Goal: Transaction & Acquisition: Obtain resource

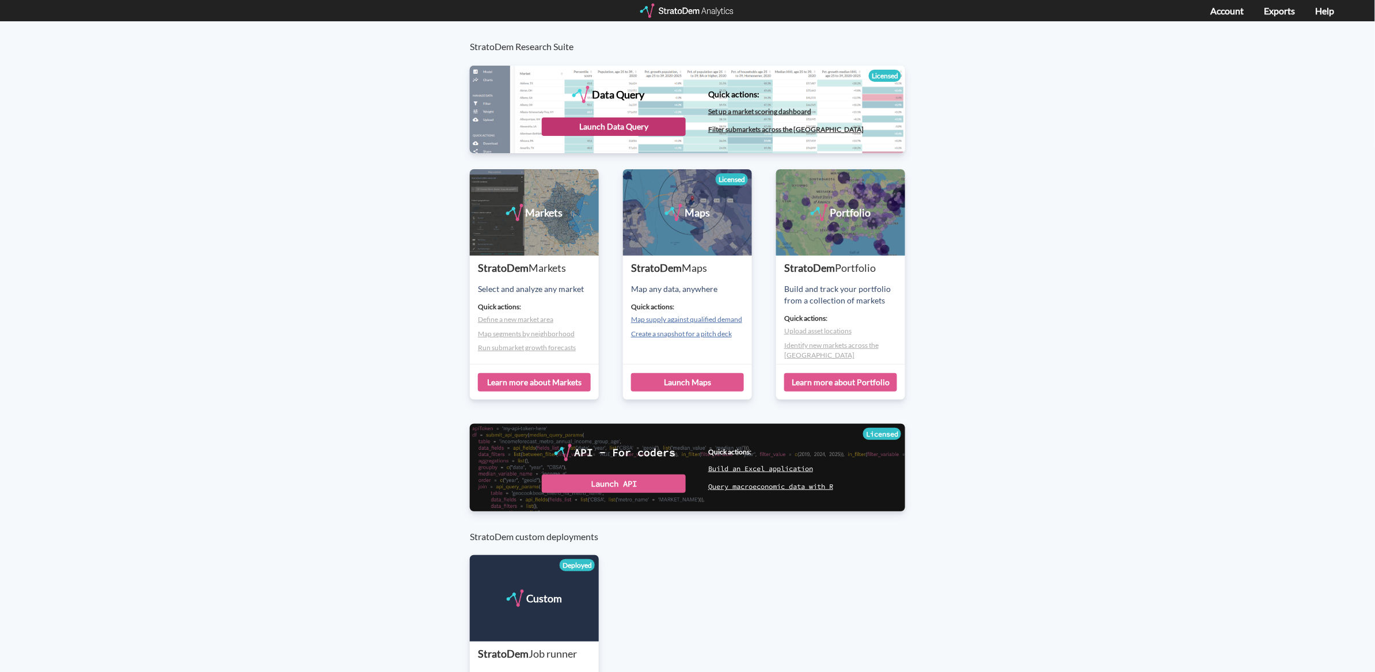
click at [649, 130] on div "Launch Data Query" at bounding box center [614, 126] width 144 height 18
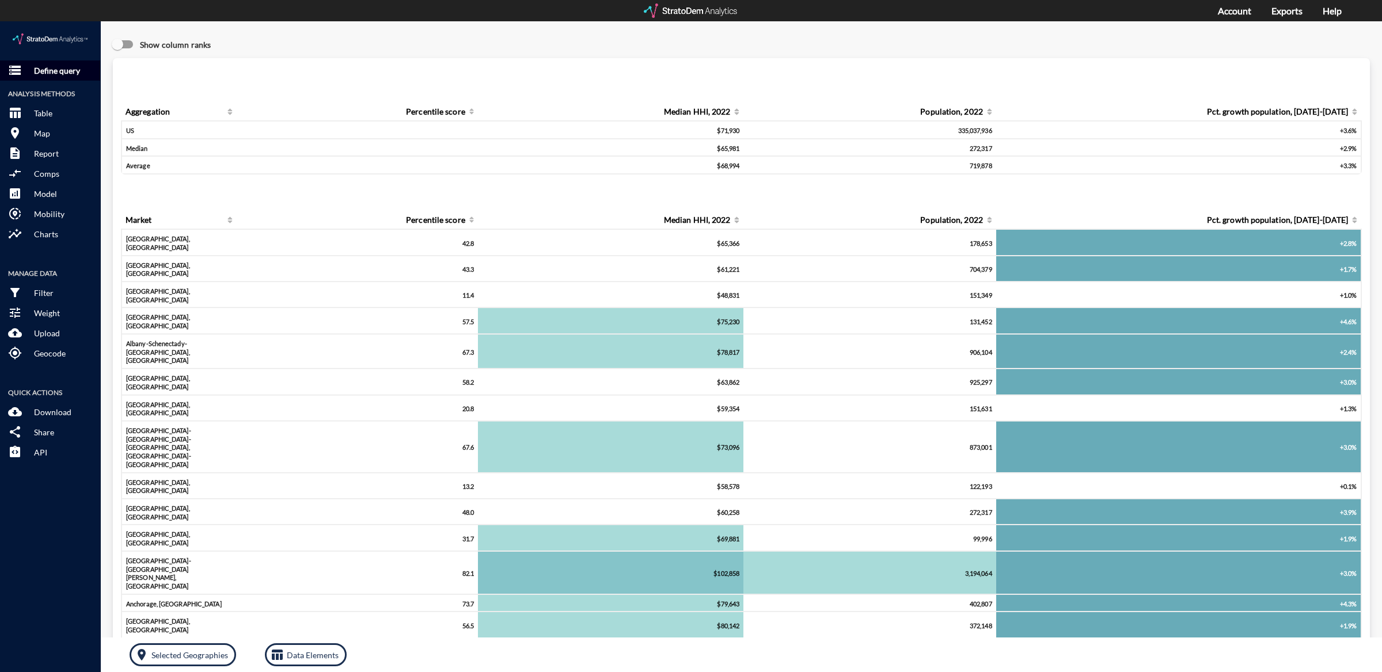
click button "storage Define query"
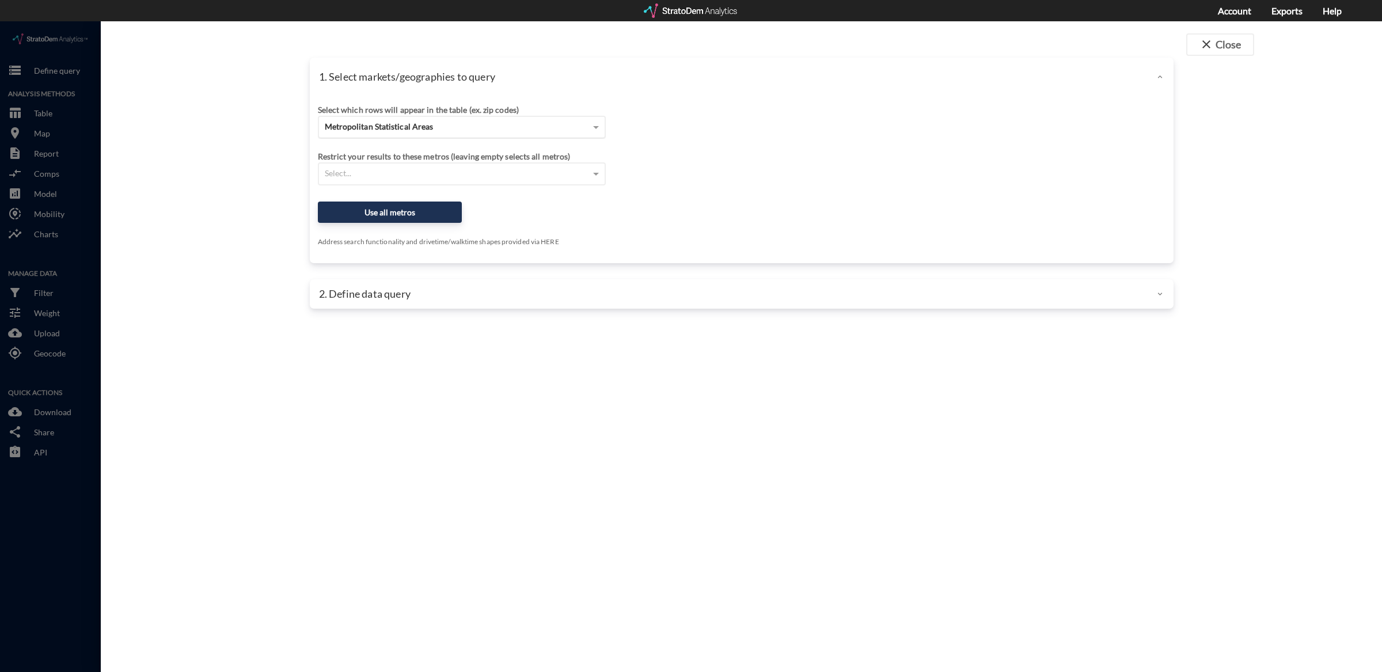
click span "Metropolitan Statistical Areas"
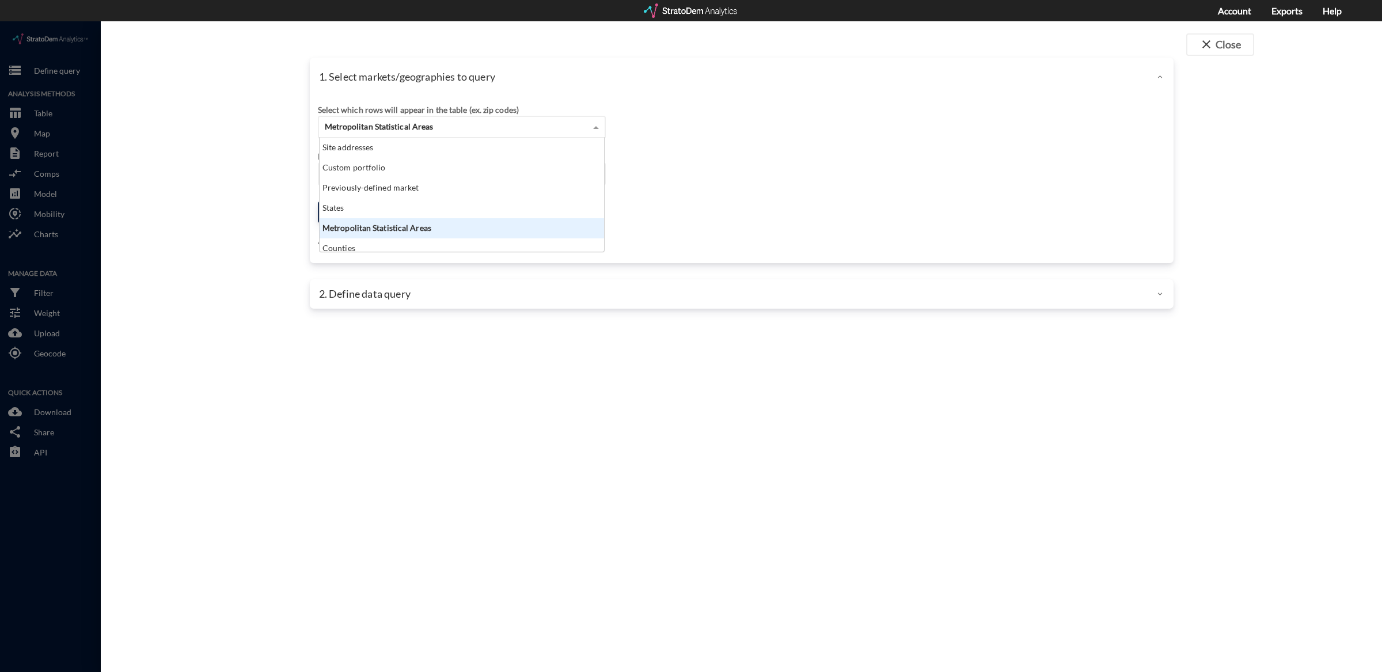
scroll to position [104, 278]
click span "Metropolitan Statistical Areas"
click div "Select which rows will appear in the table (ex. zip codes)"
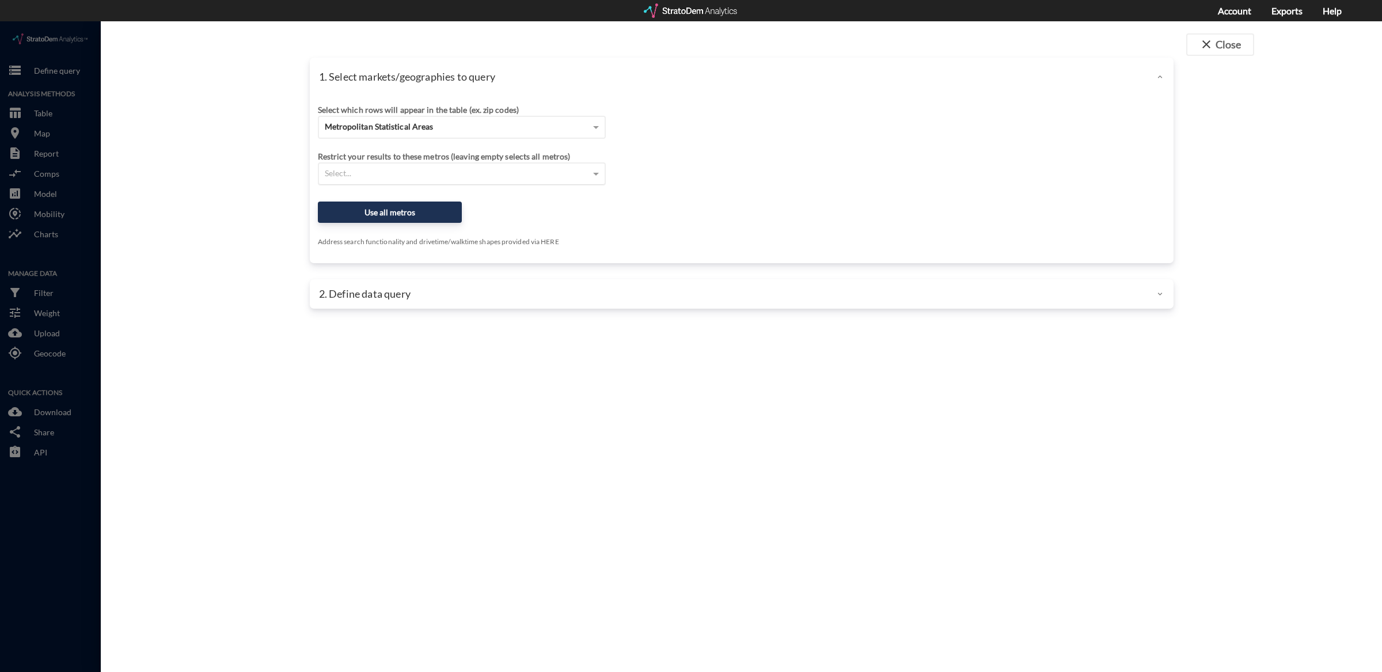
click div "Select..."
type input "austin"
click div "Austin-[GEOGRAPHIC_DATA], [GEOGRAPHIC_DATA] MSA"
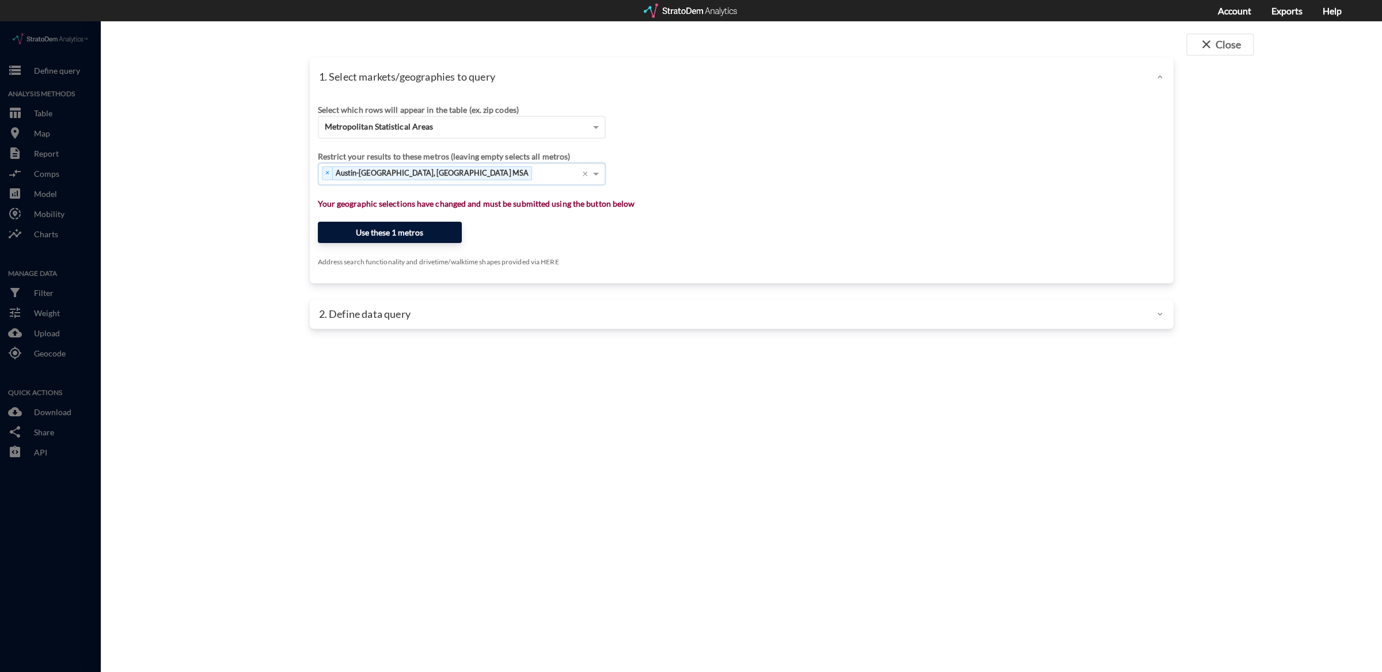
click button "Use these 1 metros"
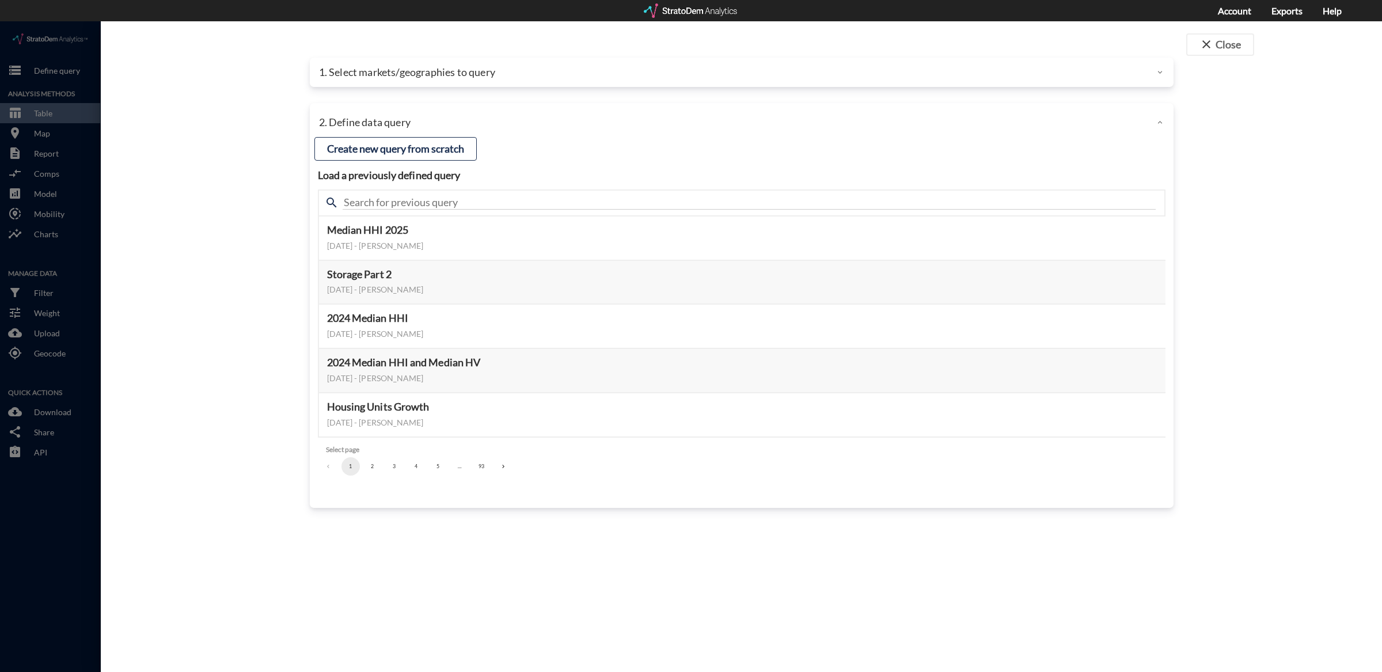
click button "2"
click button "1"
click button "Create new query from scratch"
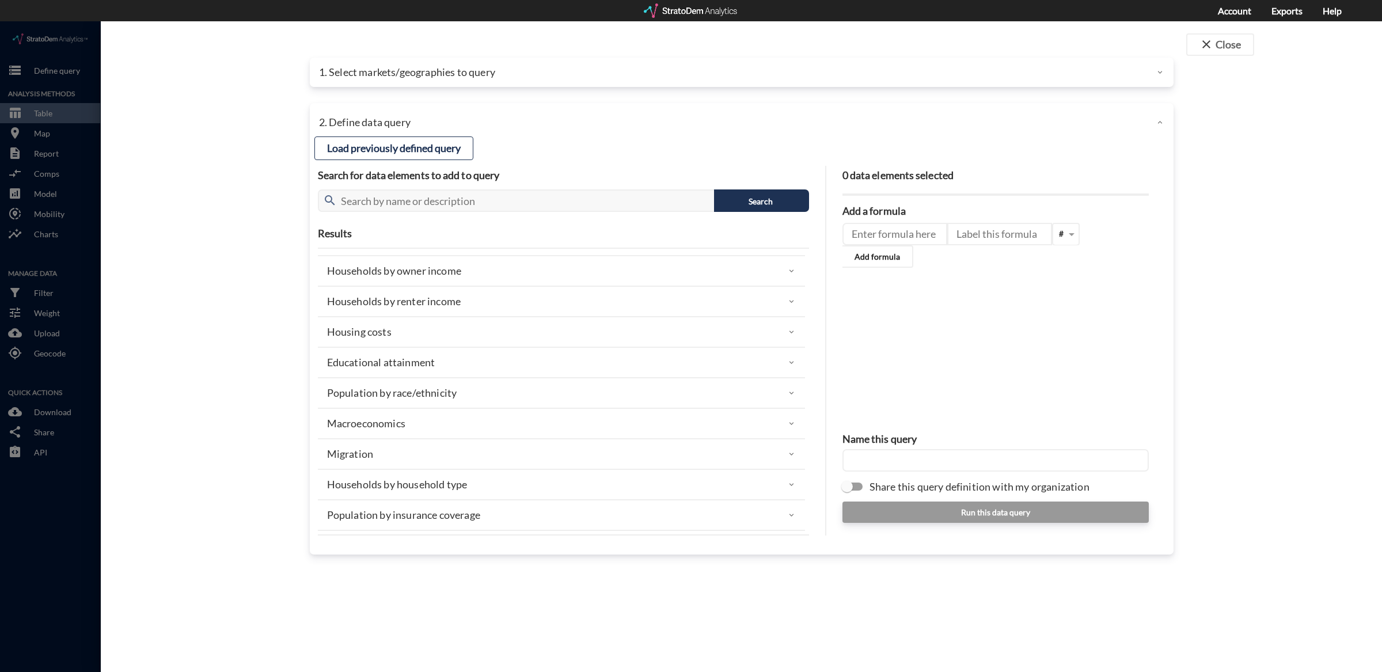
scroll to position [205, 0]
click div "Households by renter income"
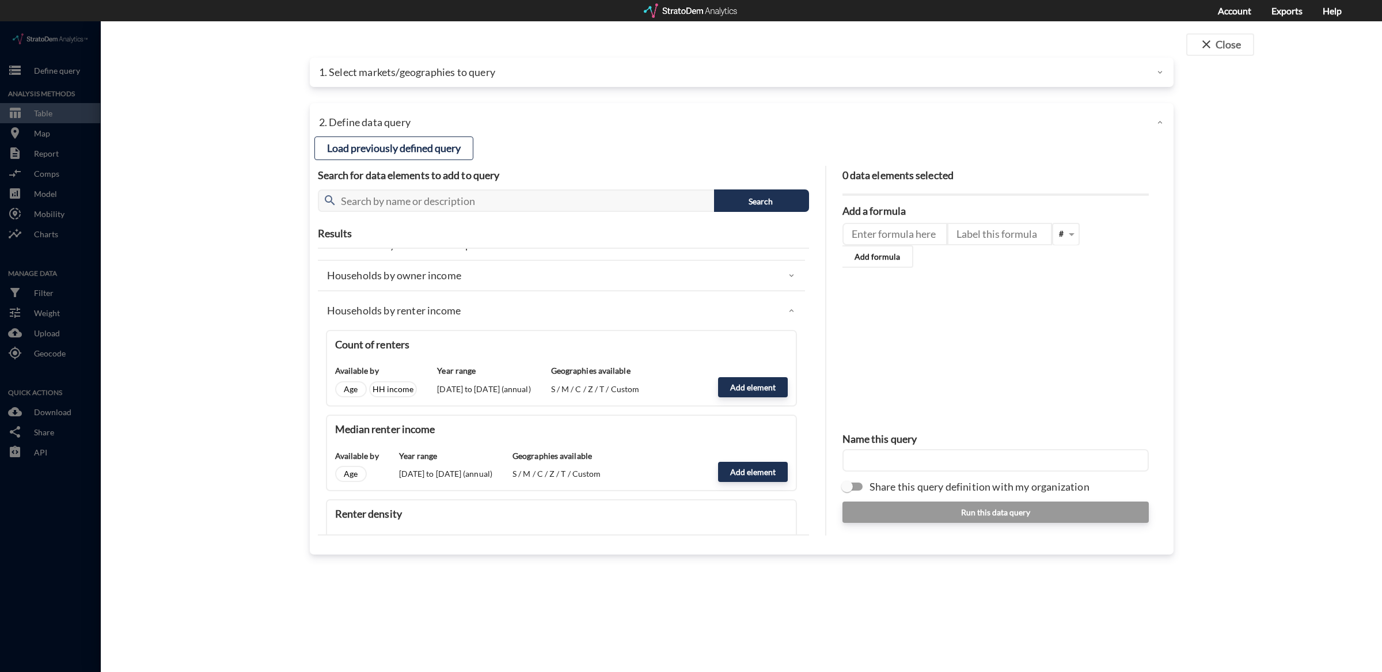
scroll to position [189, 0]
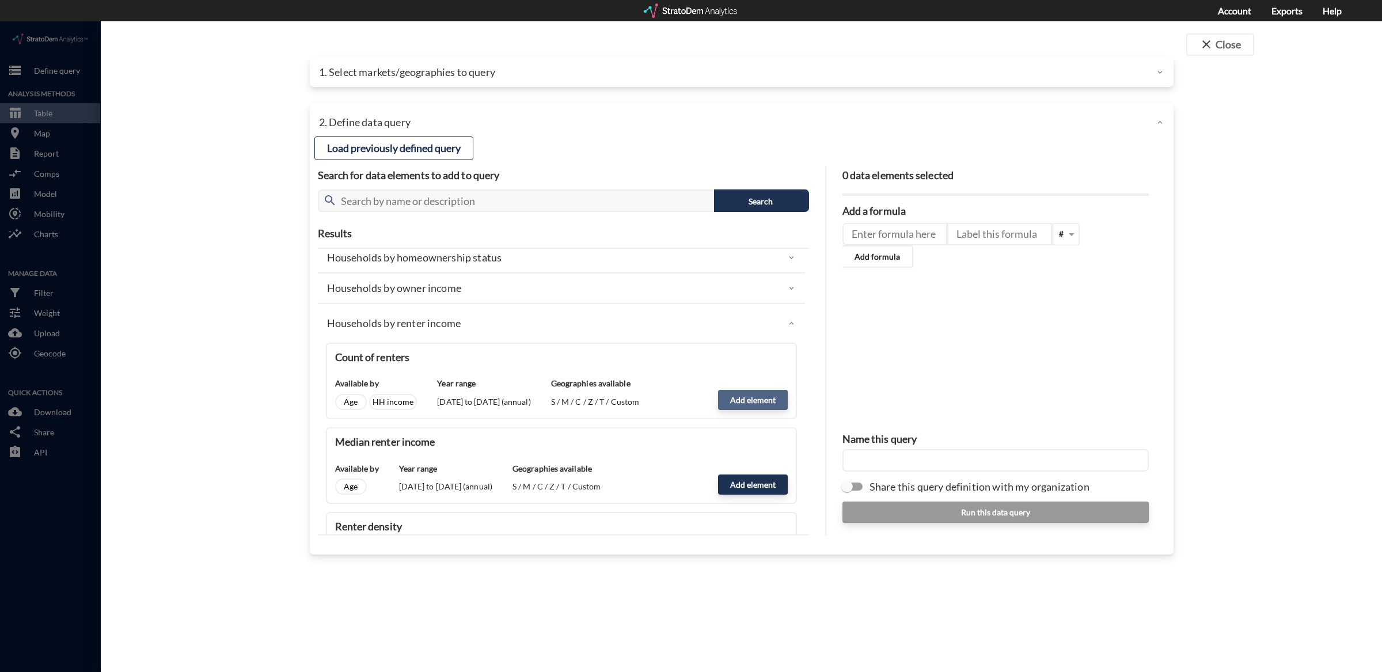
click button "Add element"
type input "RENTER_INCOME"
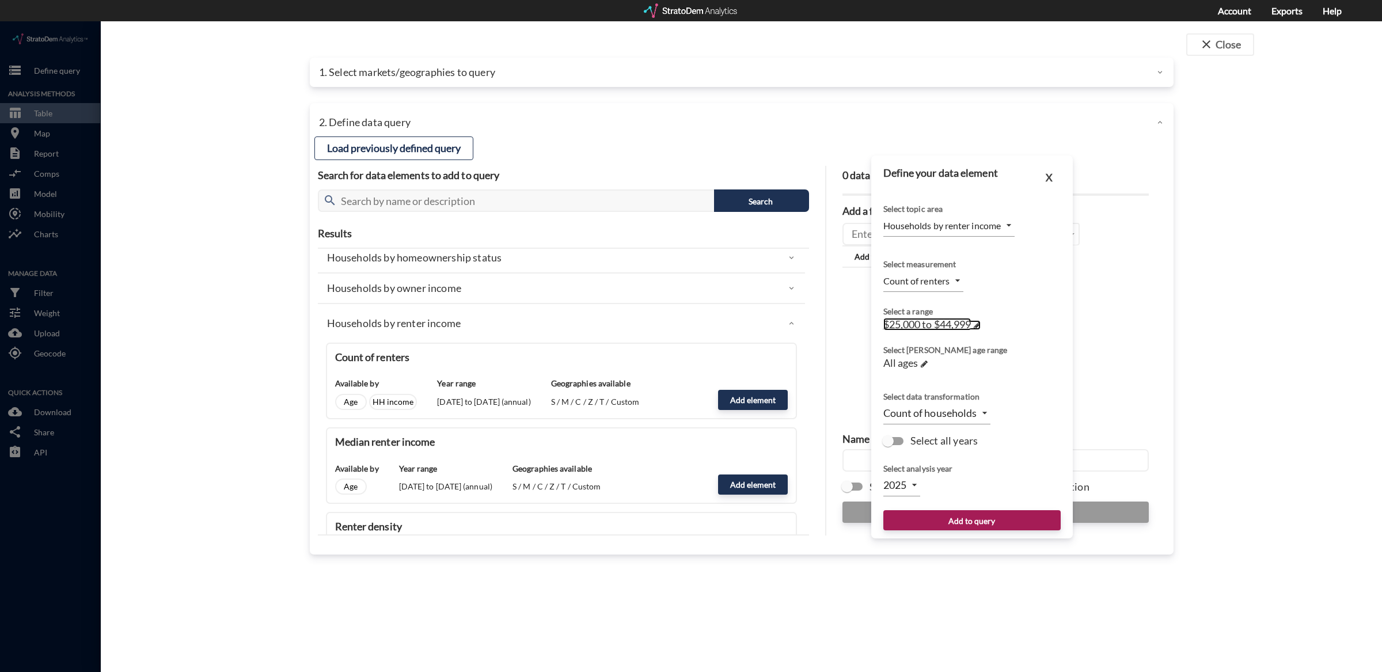
click span "$25,000 to $44,999"
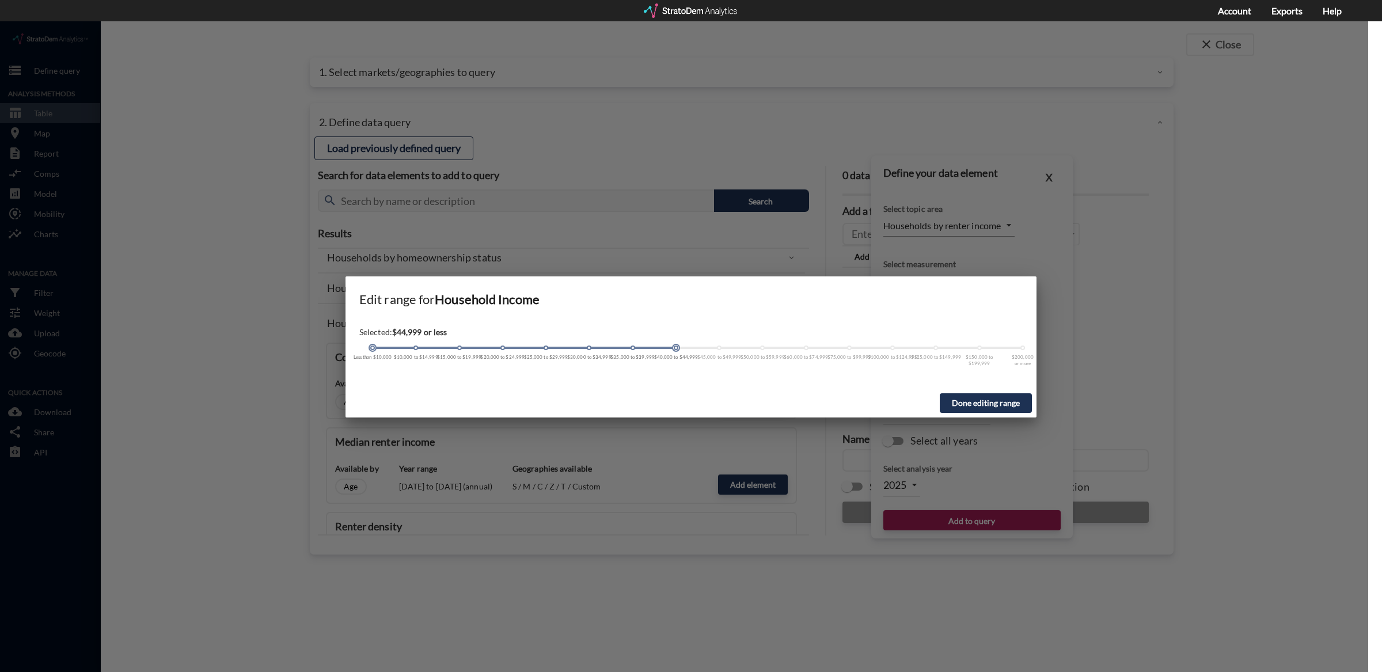
drag, startPoint x: 547, startPoint y: 325, endPoint x: 347, endPoint y: 336, distance: 200.7
click div "Selected: $44,999 or less Less than $10,000 $10,000 to $14,999 $15,000 to $19,9…"
drag, startPoint x: 675, startPoint y: 327, endPoint x: 936, endPoint y: 326, distance: 261.4
click div
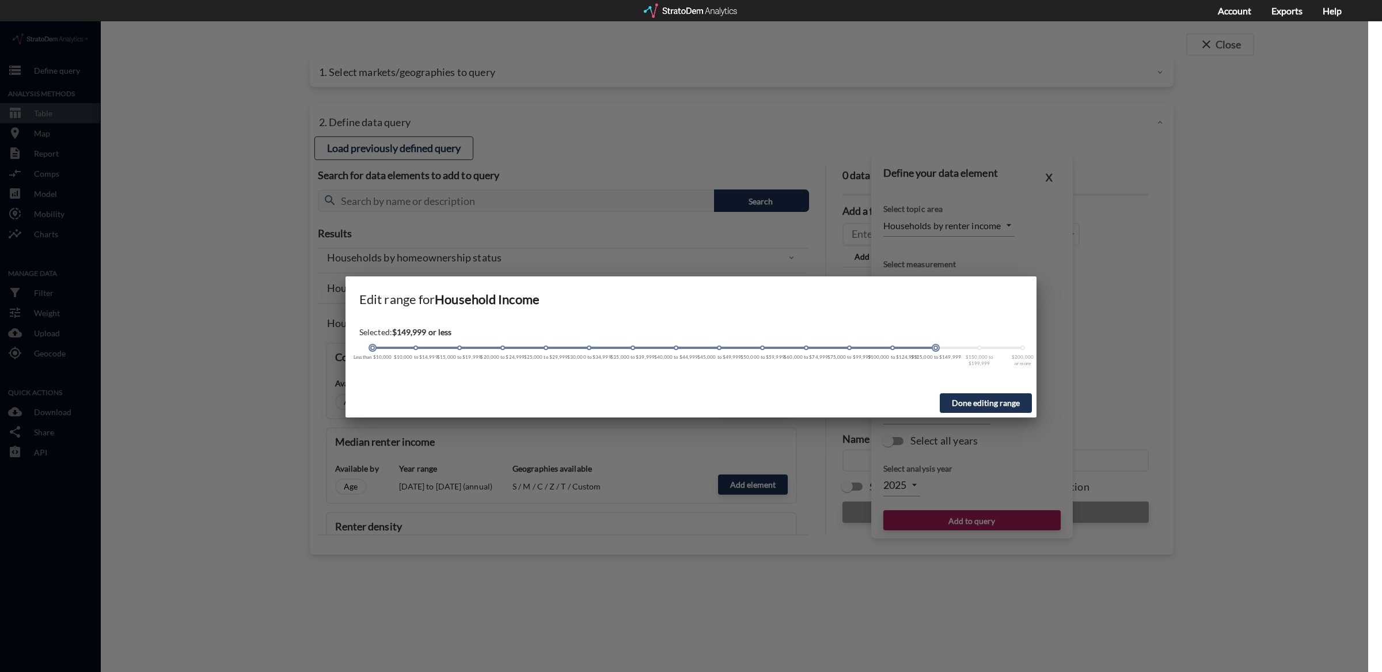
click div
drag, startPoint x: 937, startPoint y: 325, endPoint x: 1070, endPoint y: 326, distance: 132.4
click div "Edit range for Household Income Selected: All incomes Less than $10,000 $10,000…"
click button "Done editing range"
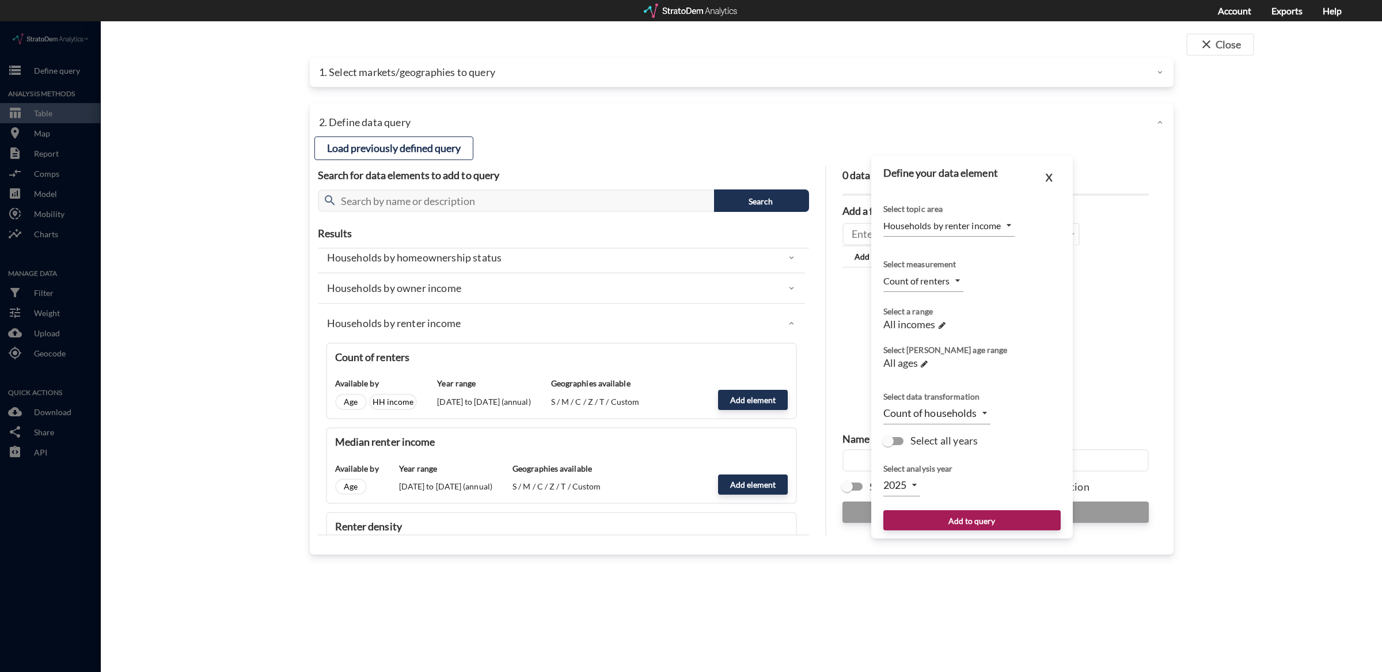
click input "Select all years"
checkbox input "true"
type input "TIME_SERIES_DL"
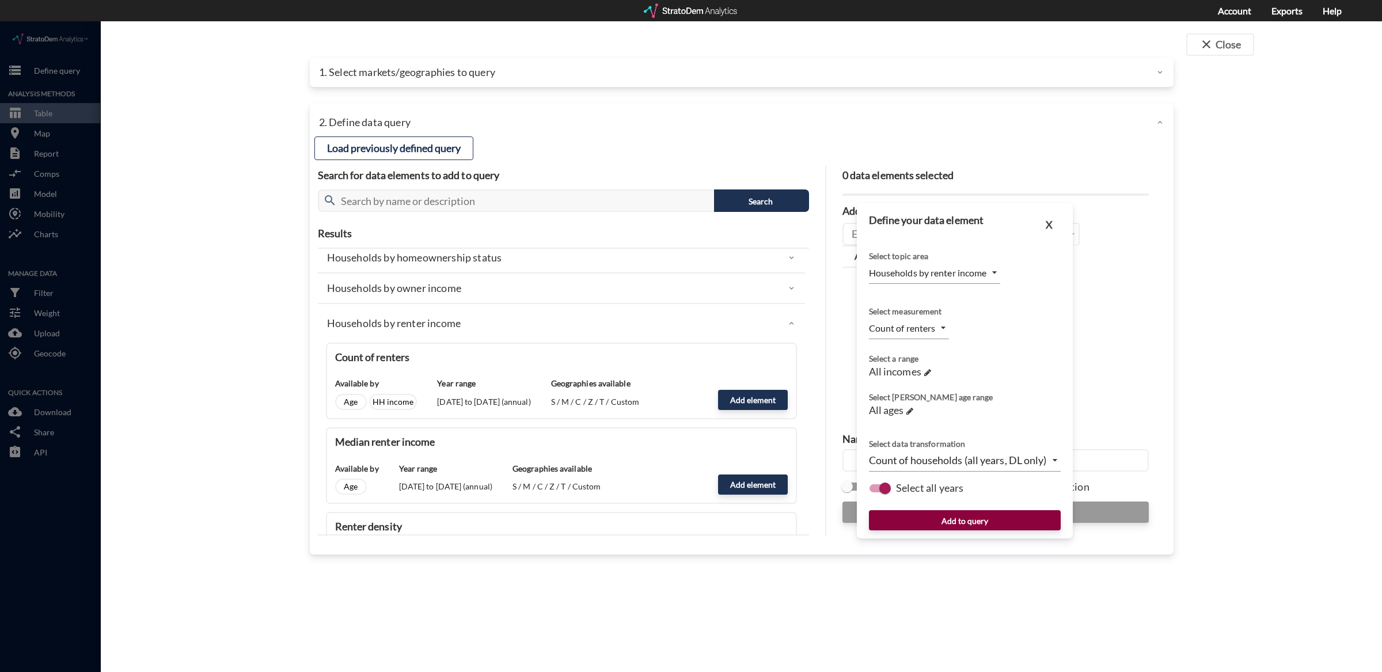
click button "Add to query"
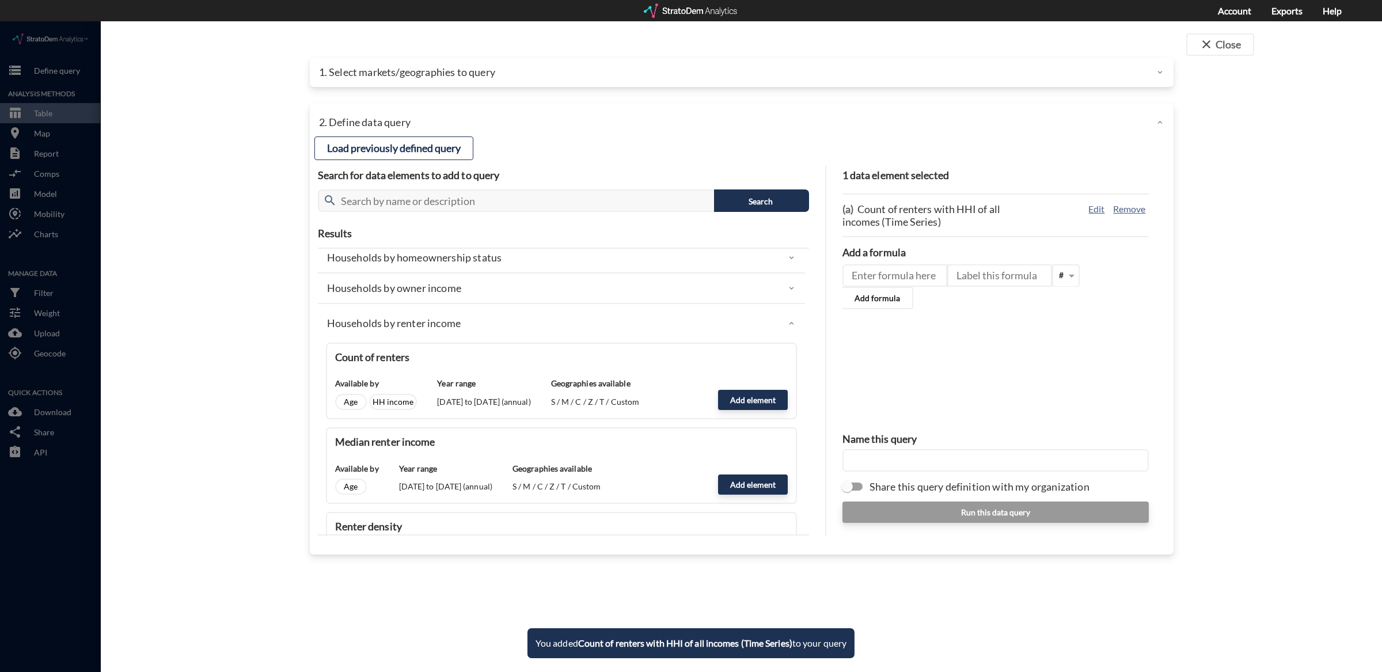
click input "text"
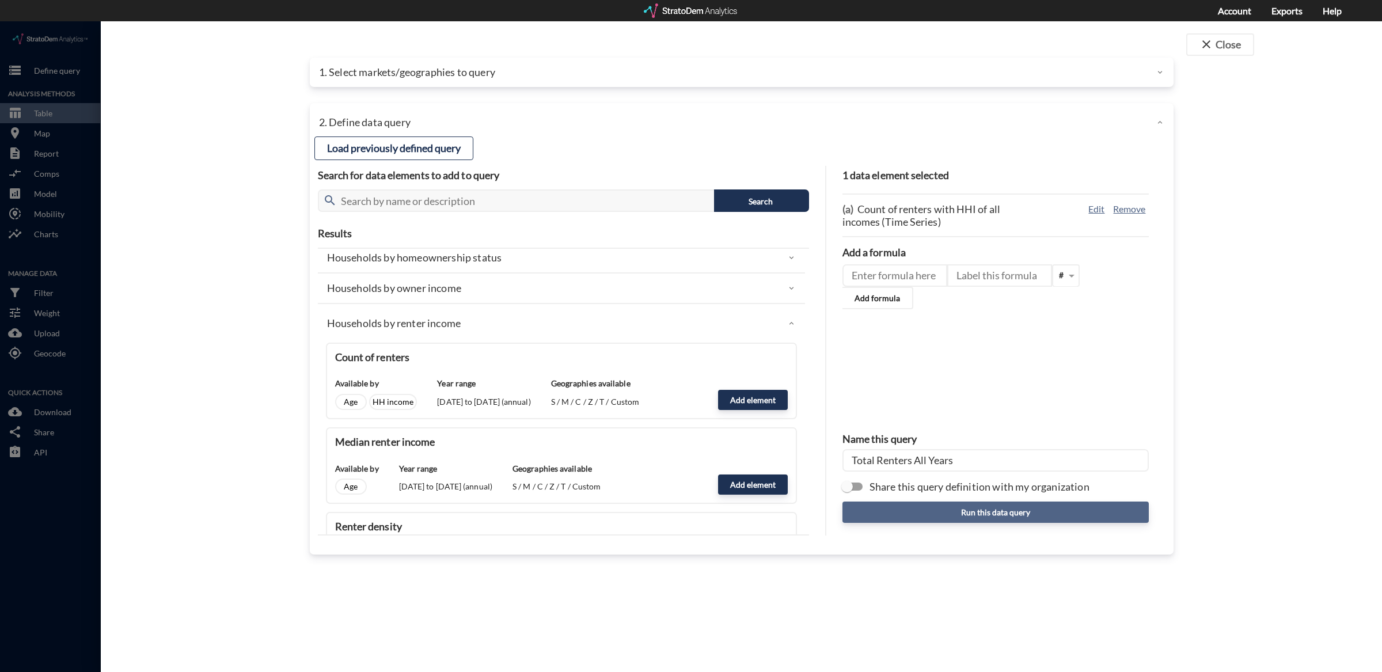
type input "Total Renters All Years"
click button "Run this data query"
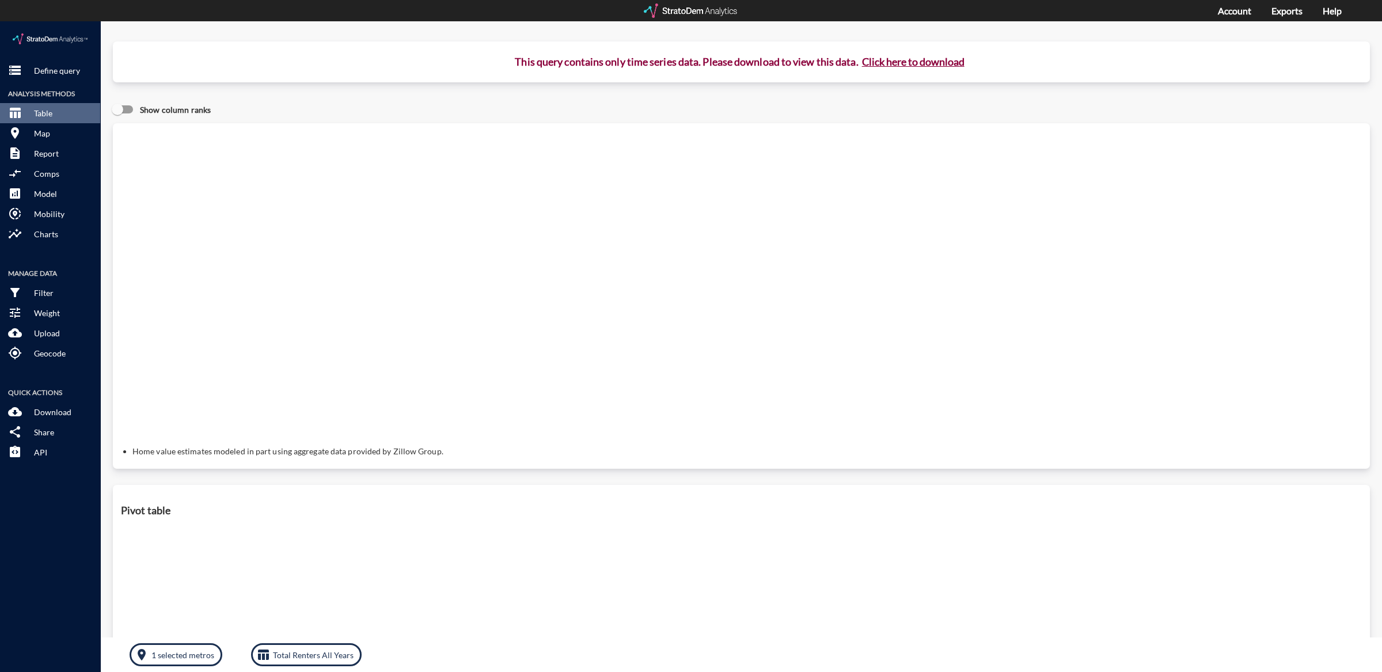
click button "Click here to download"
click button "X"
click button "storage Define query"
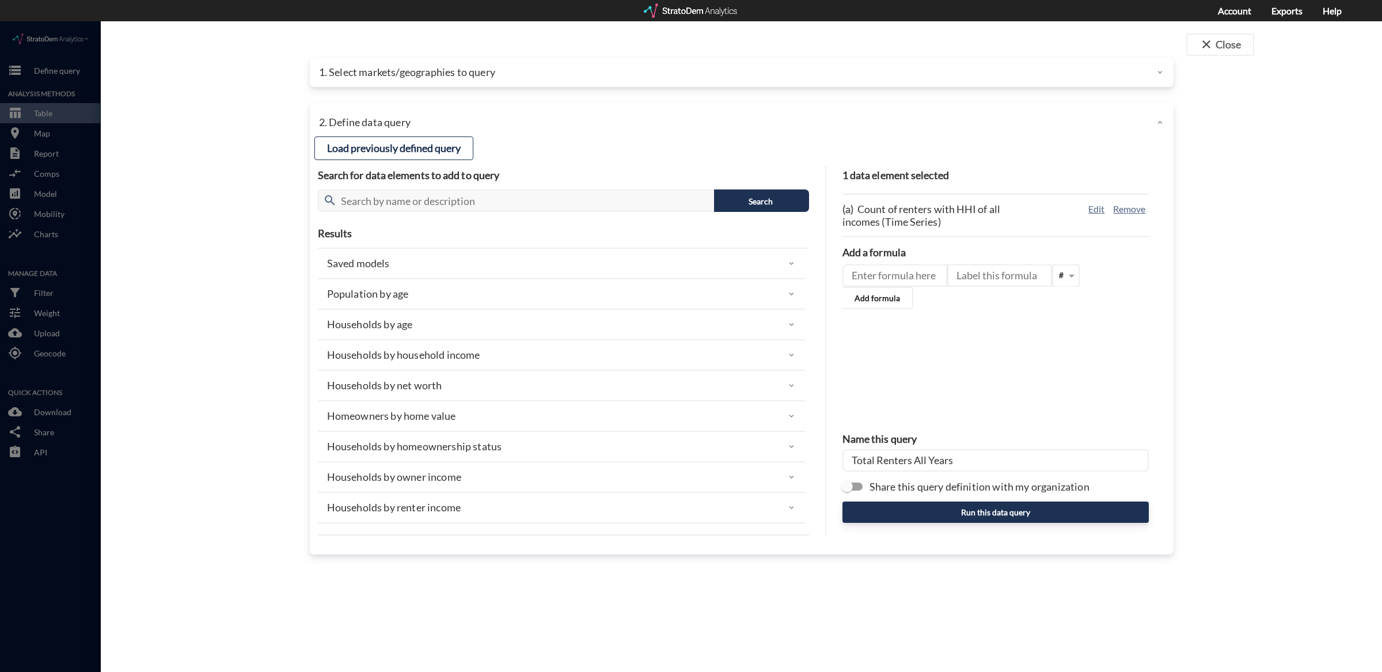
click p "1. Select markets/geographies to query"
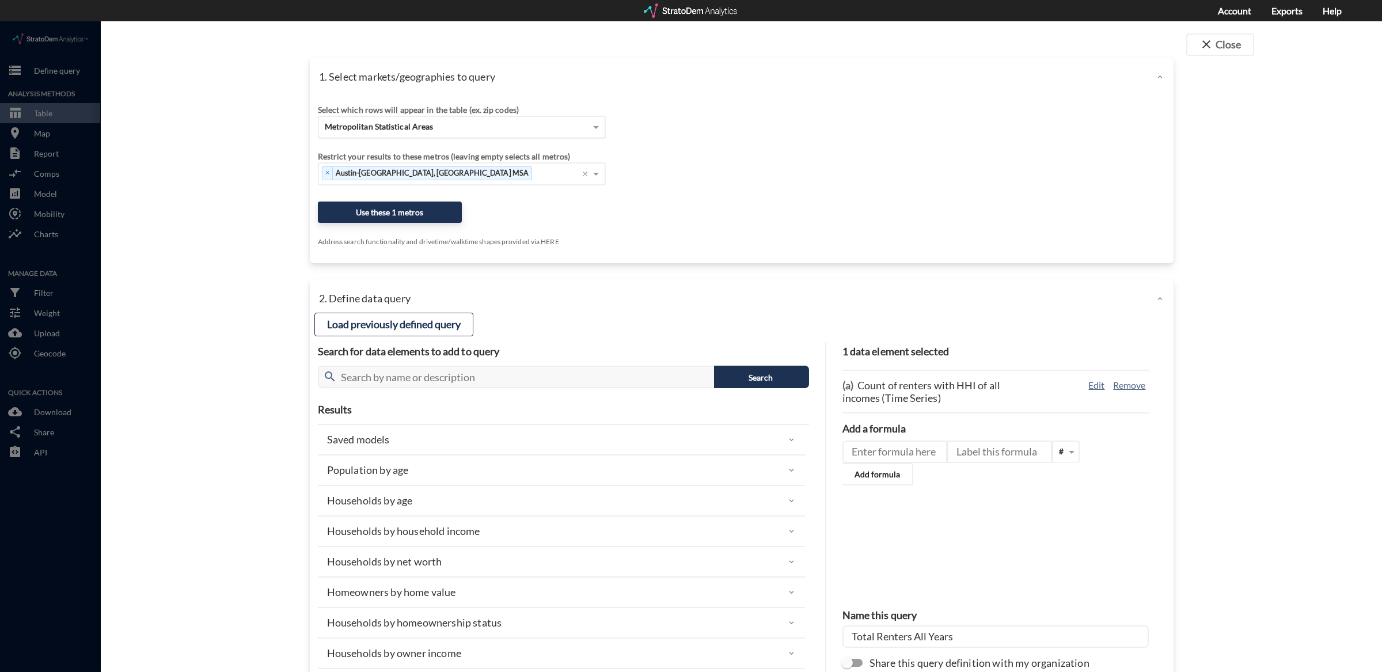
click div "Metropolitan Statistical Areas"
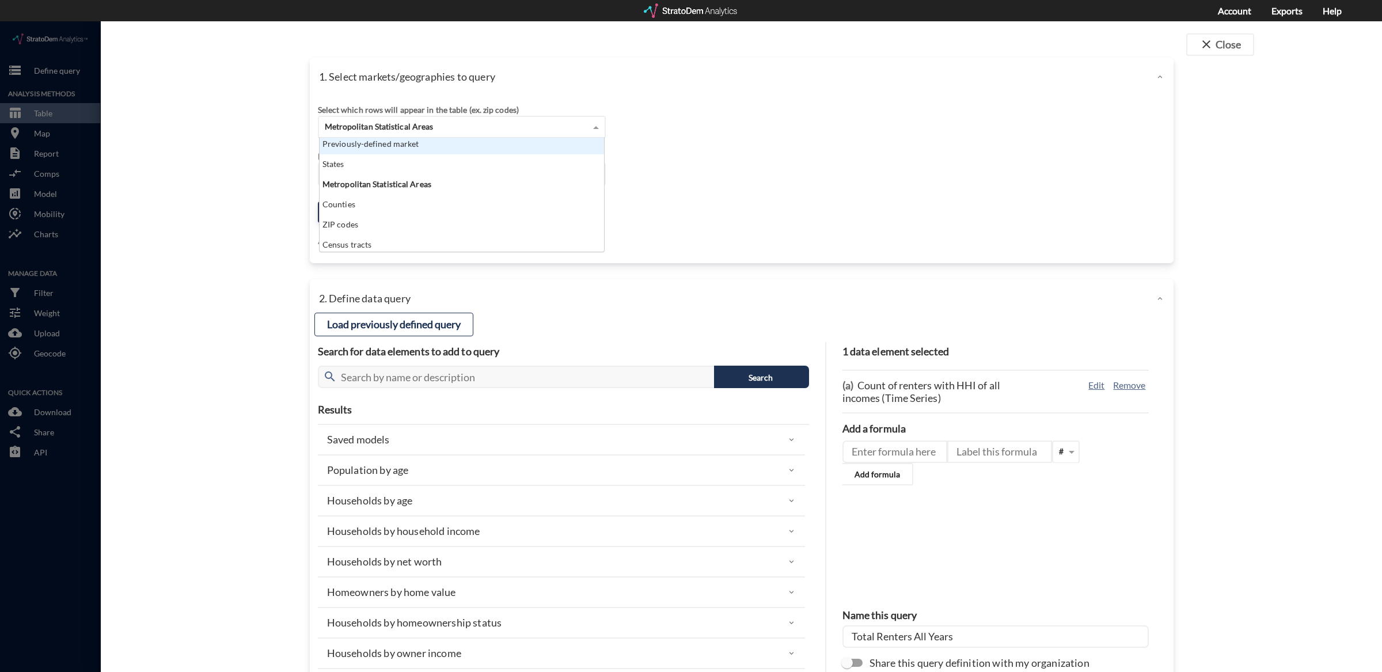
scroll to position [46, 0]
click div "ZIP codes"
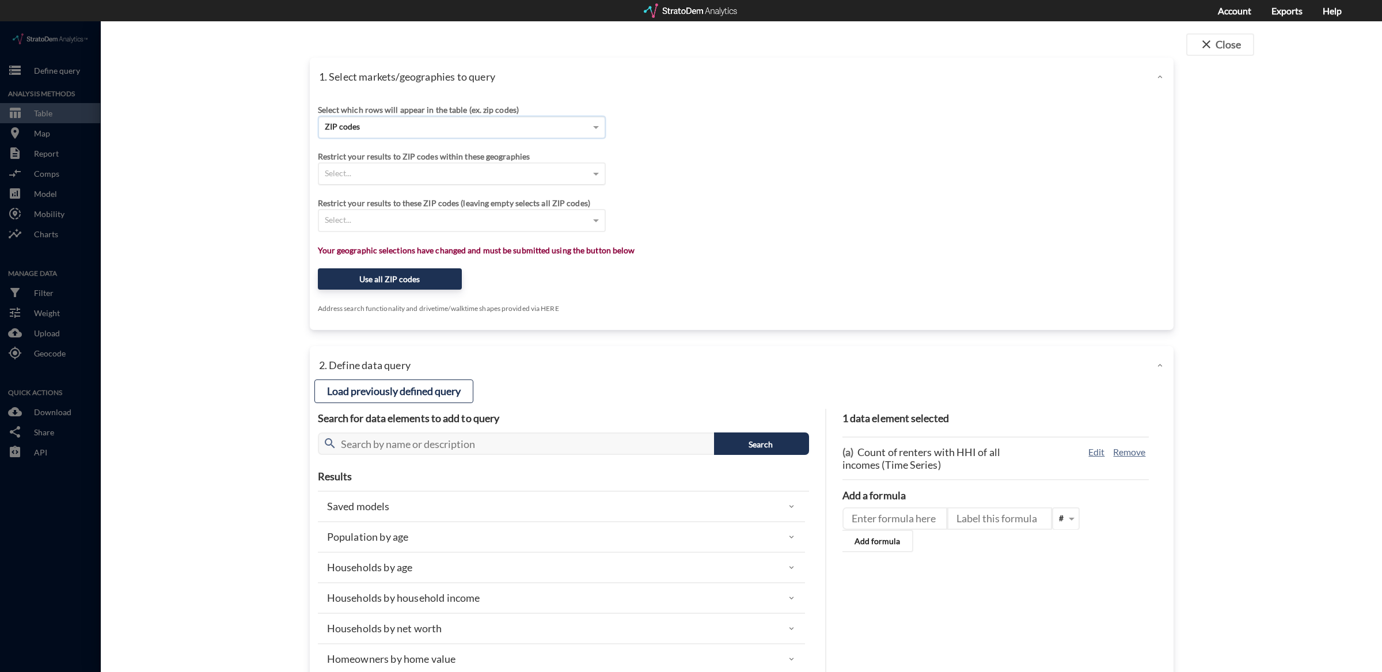
click div "Select..."
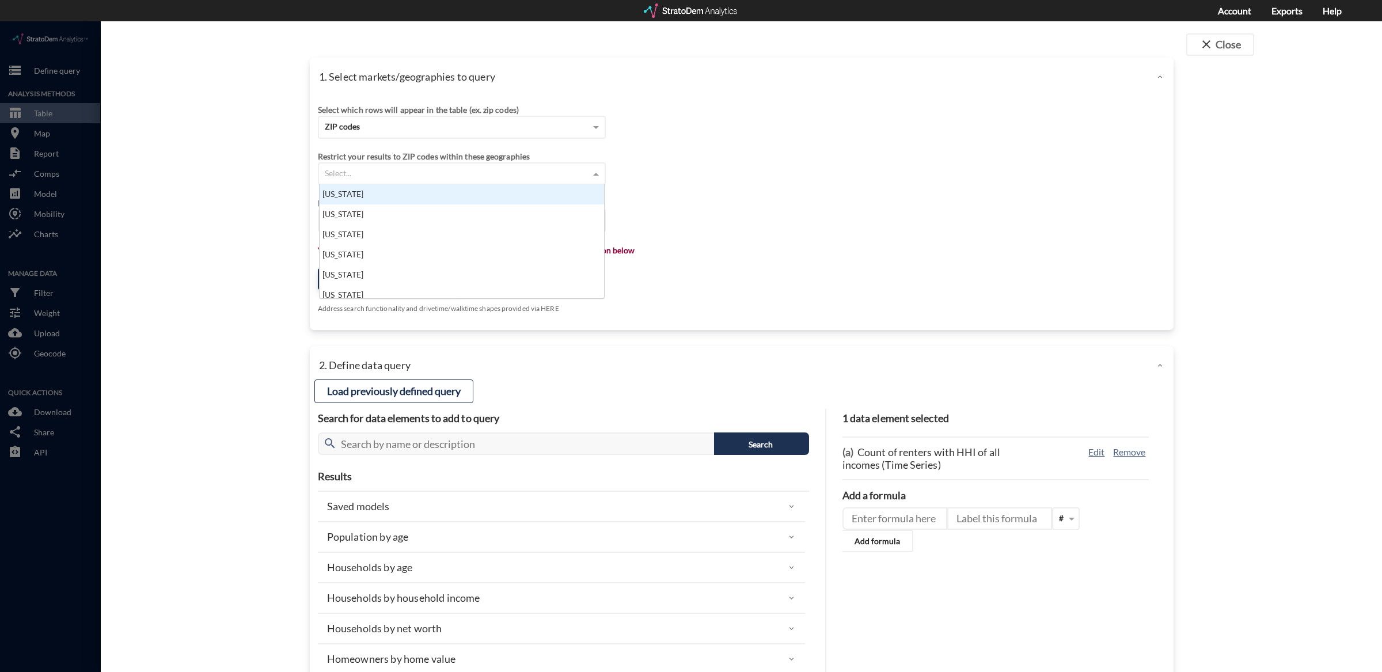
scroll to position [104, 278]
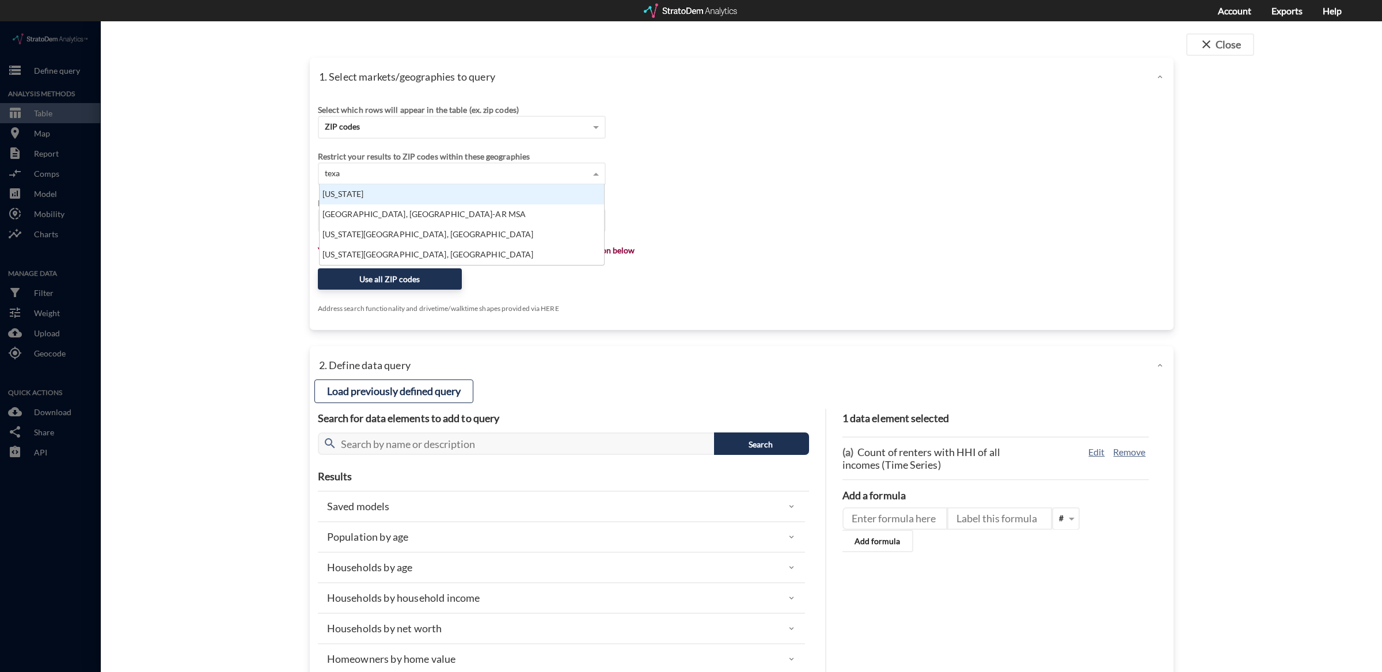
type input "[US_STATE]"
click div "[US_STATE]"
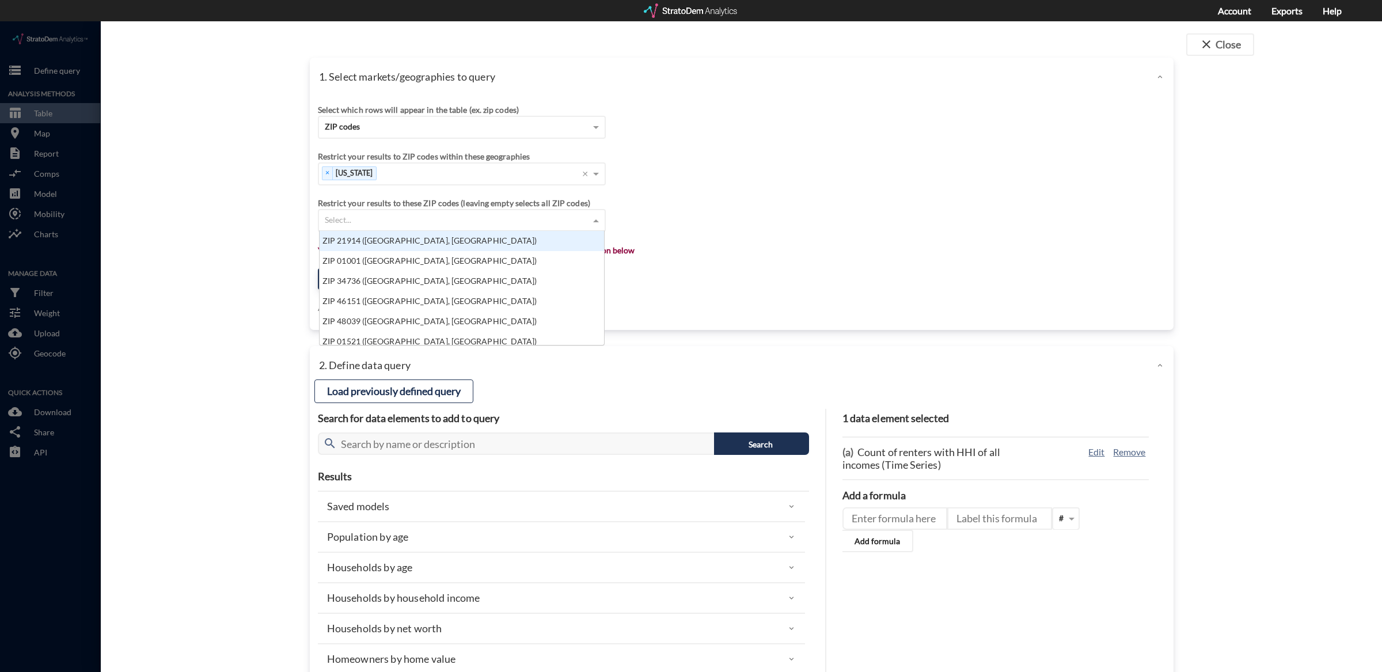
click div "Select..."
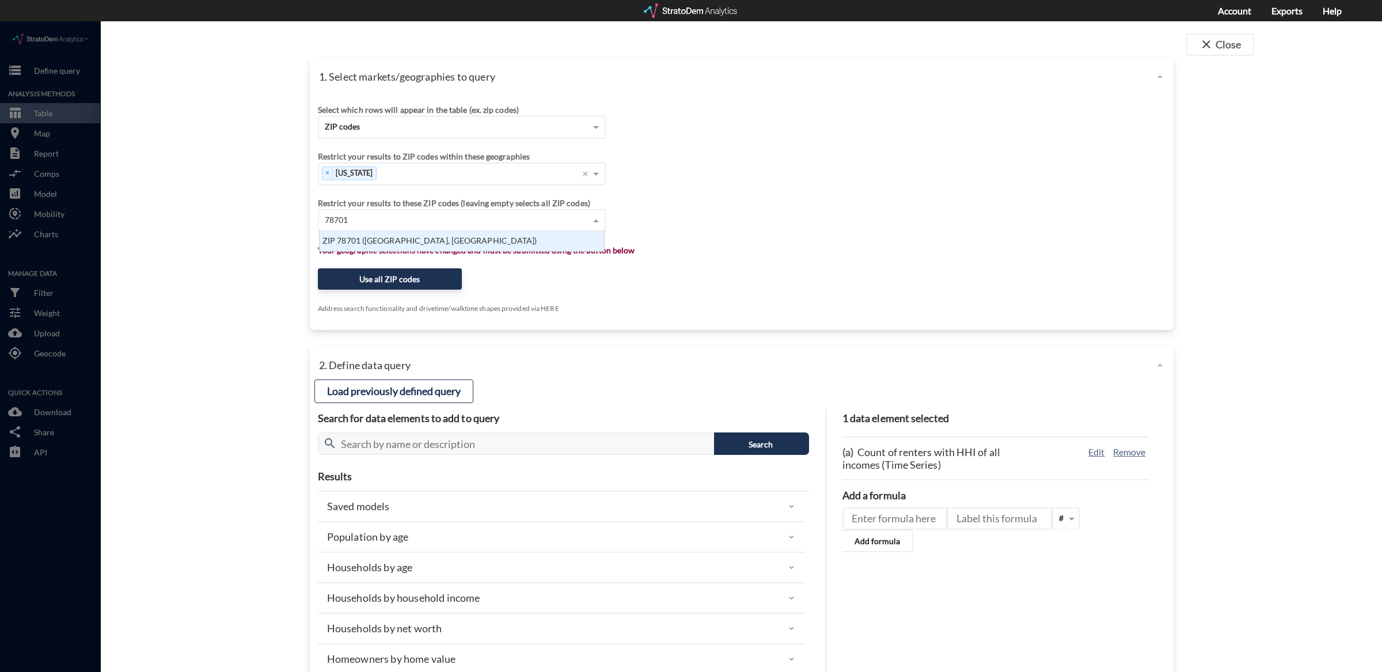
scroll to position [9, 278]
type input "7870"
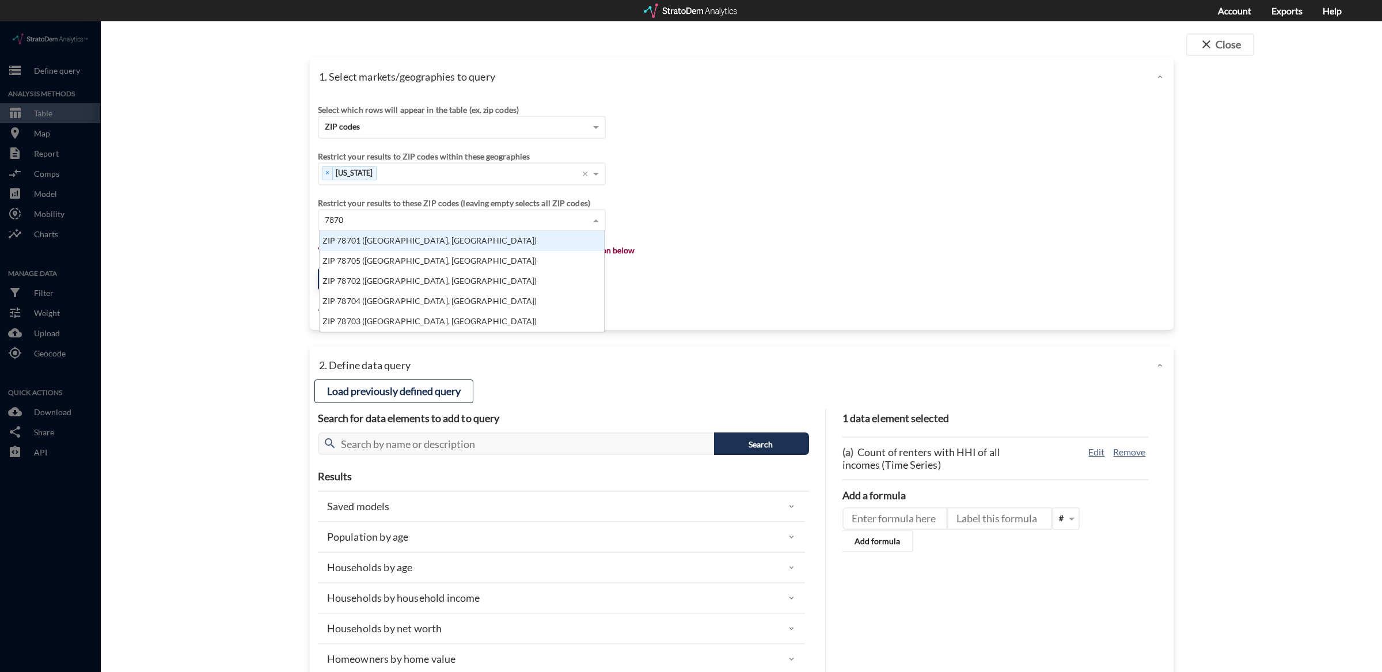
scroll to position [90, 278]
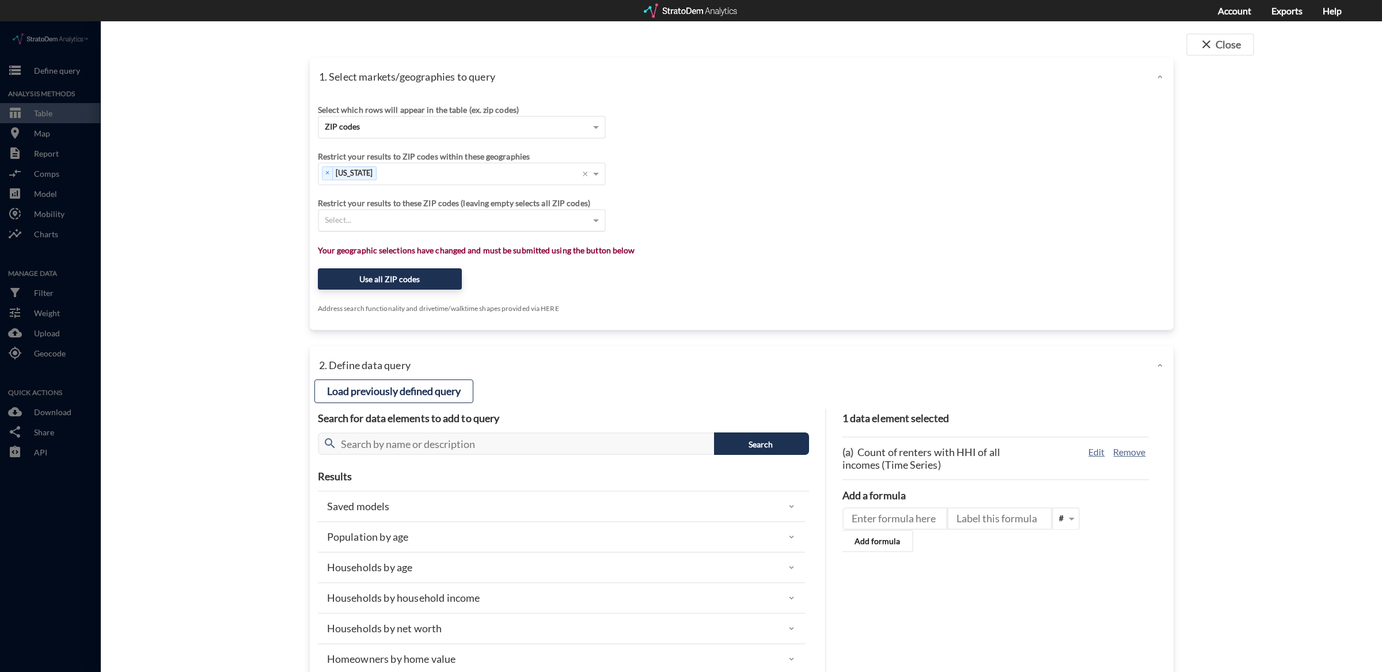
click div "Restrict your results to these ZIP codes (leaving empty selects all ZIP codes) …"
click div "Select..."
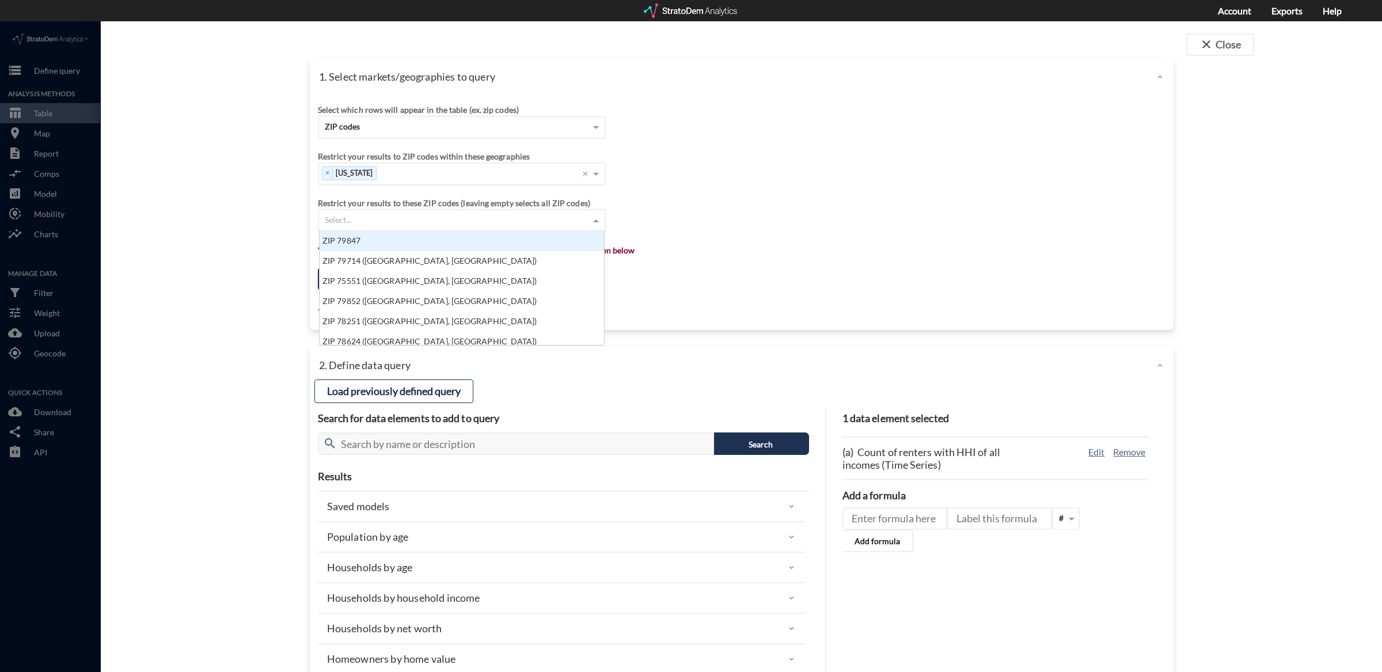
scroll to position [104, 278]
type input "7870"
click div "ZIP 78701 ([GEOGRAPHIC_DATA], [GEOGRAPHIC_DATA])"
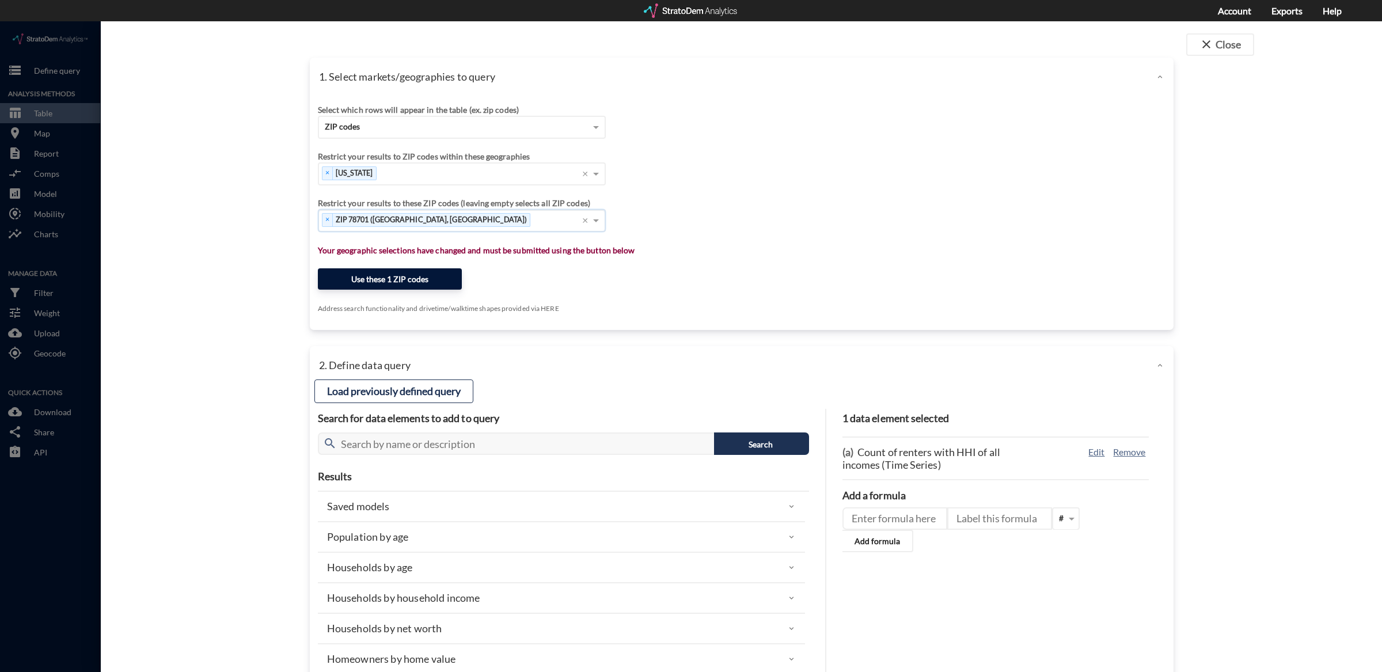
click button "Use these 1 ZIP codes"
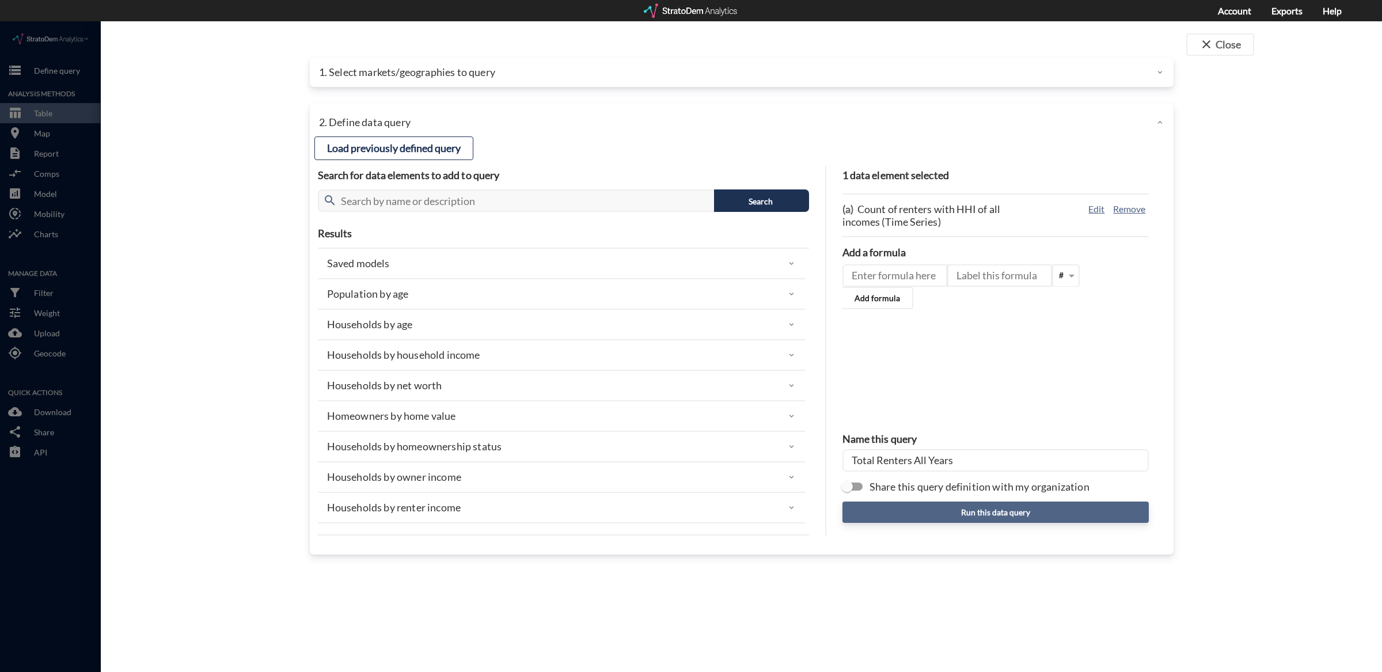
click button "Run this data query"
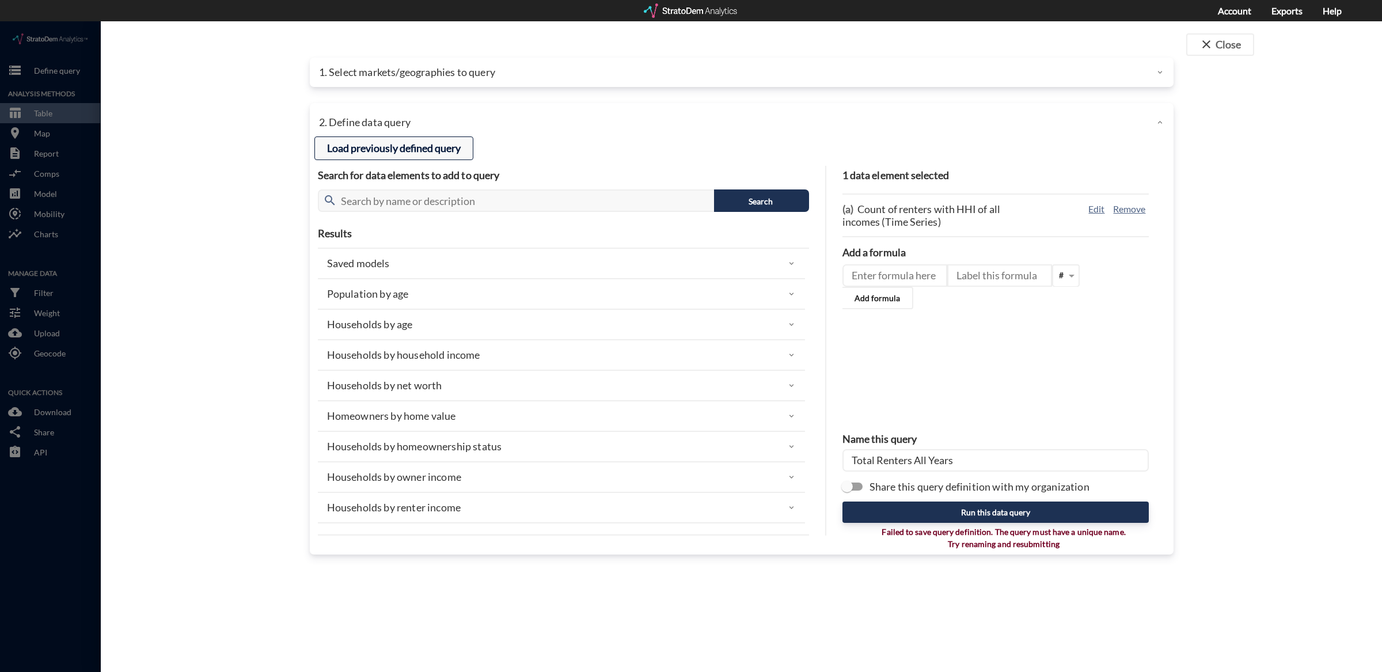
click button "Load previously defined query"
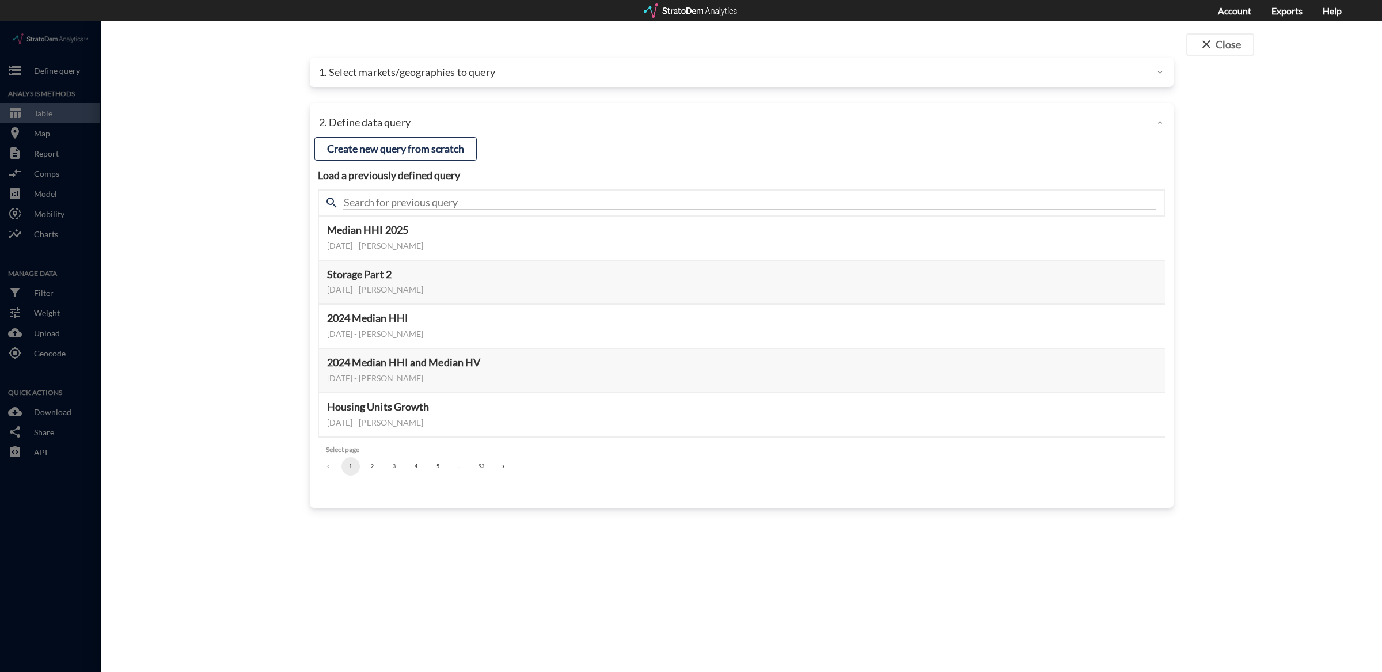
click button "2"
click button "1"
click button "Select this query"
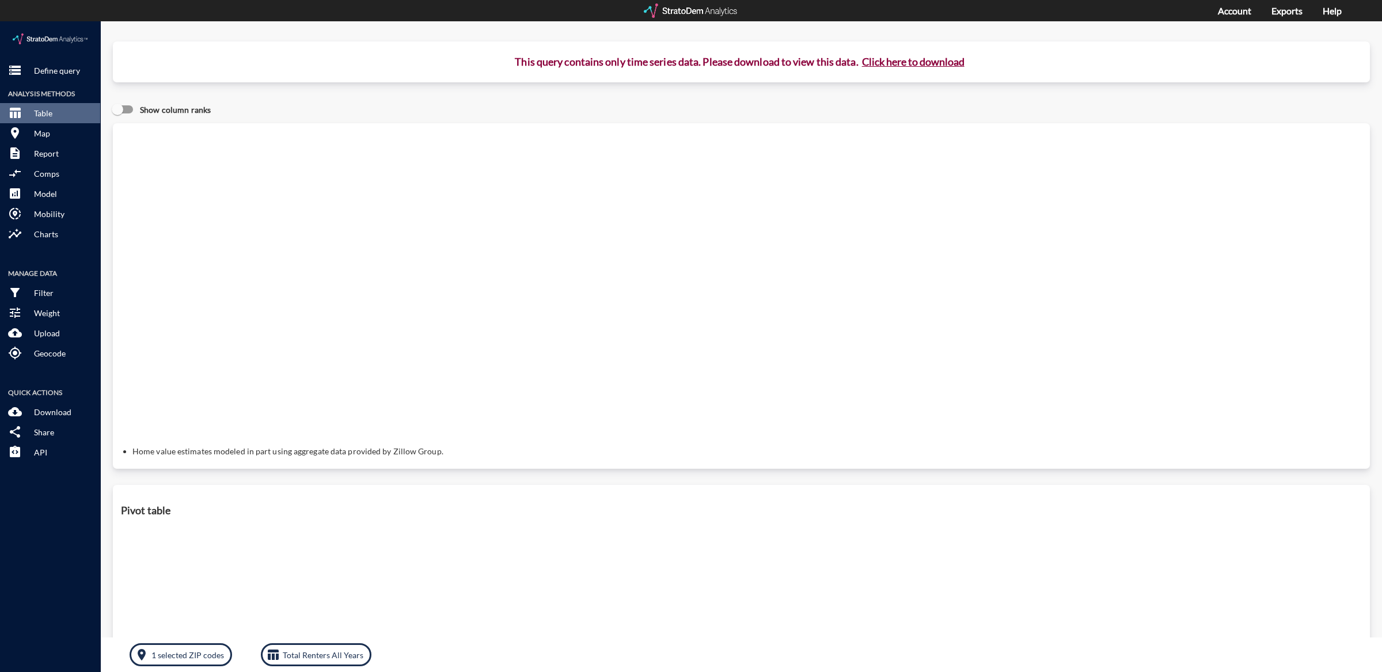
click button "Click here to download"
click link "Exports manager"
click div "storage Define query Analysis Methods table_chart Table room Map description Re…"
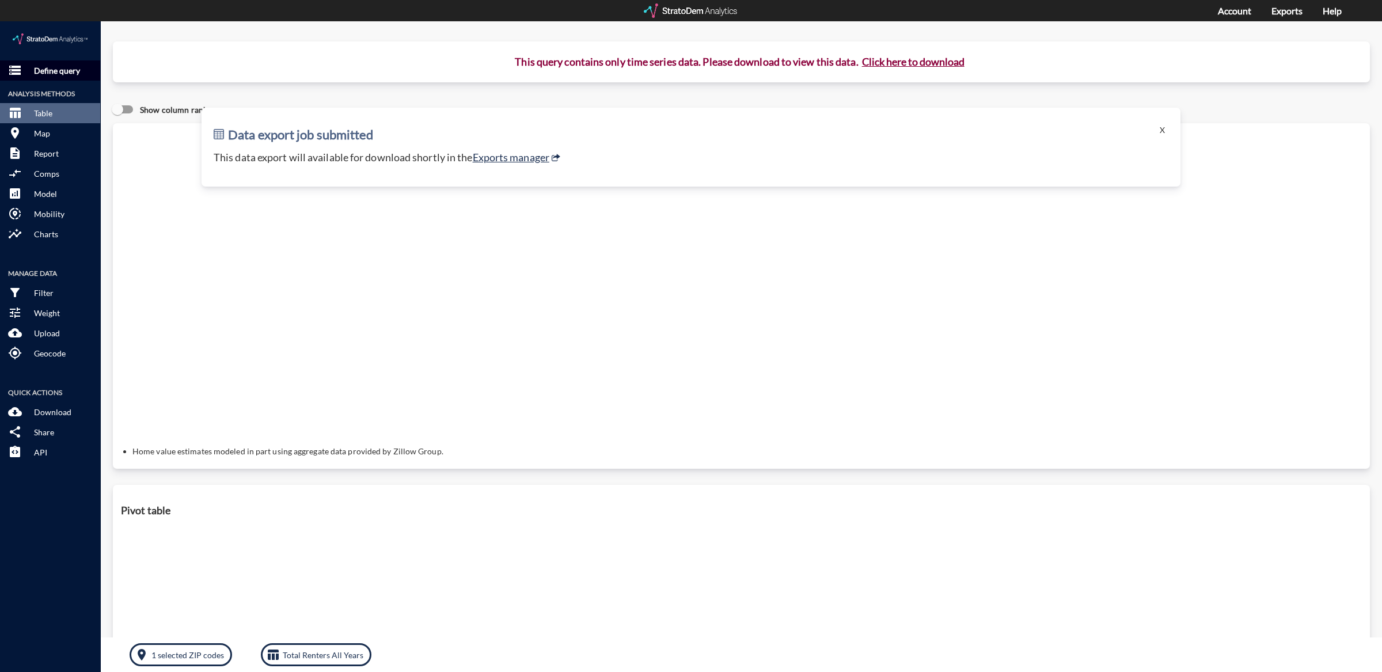
click p "Define query"
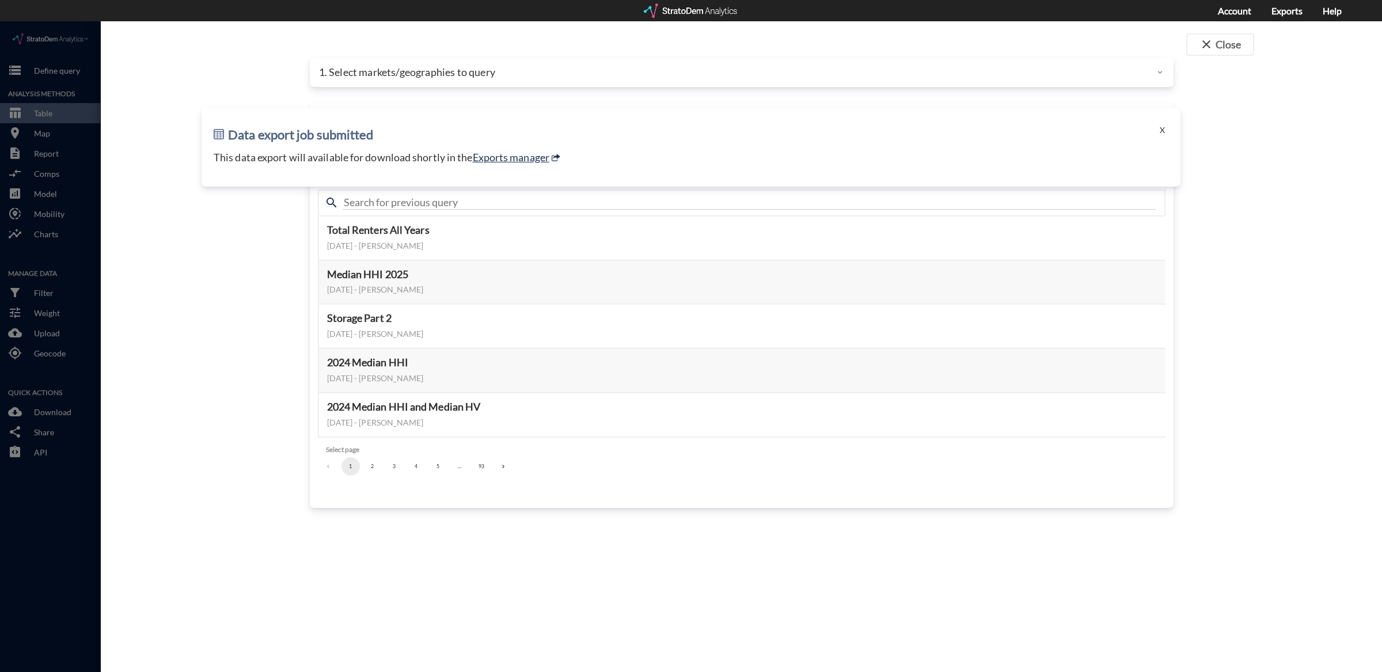
click p "1. Select markets/geographies to query"
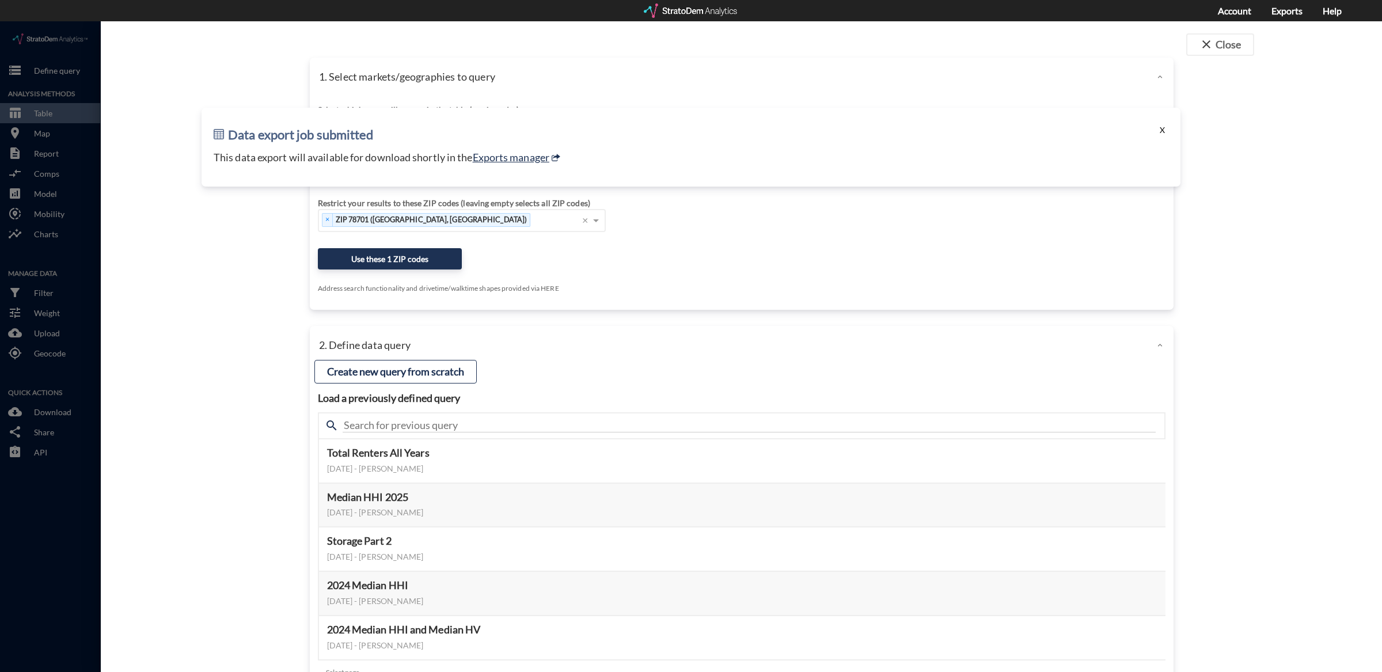
click button "X"
click div "ZIP codes"
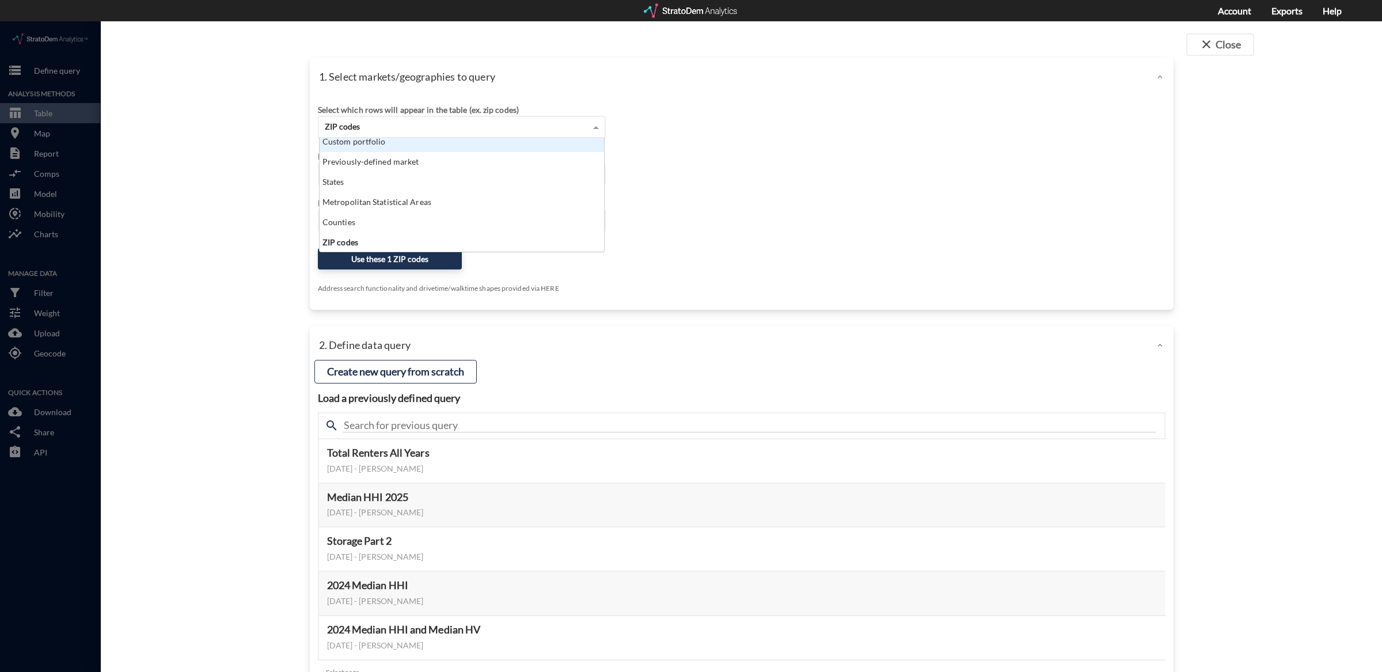
scroll to position [20, 0]
click div "Metropolitan Statistical Areas"
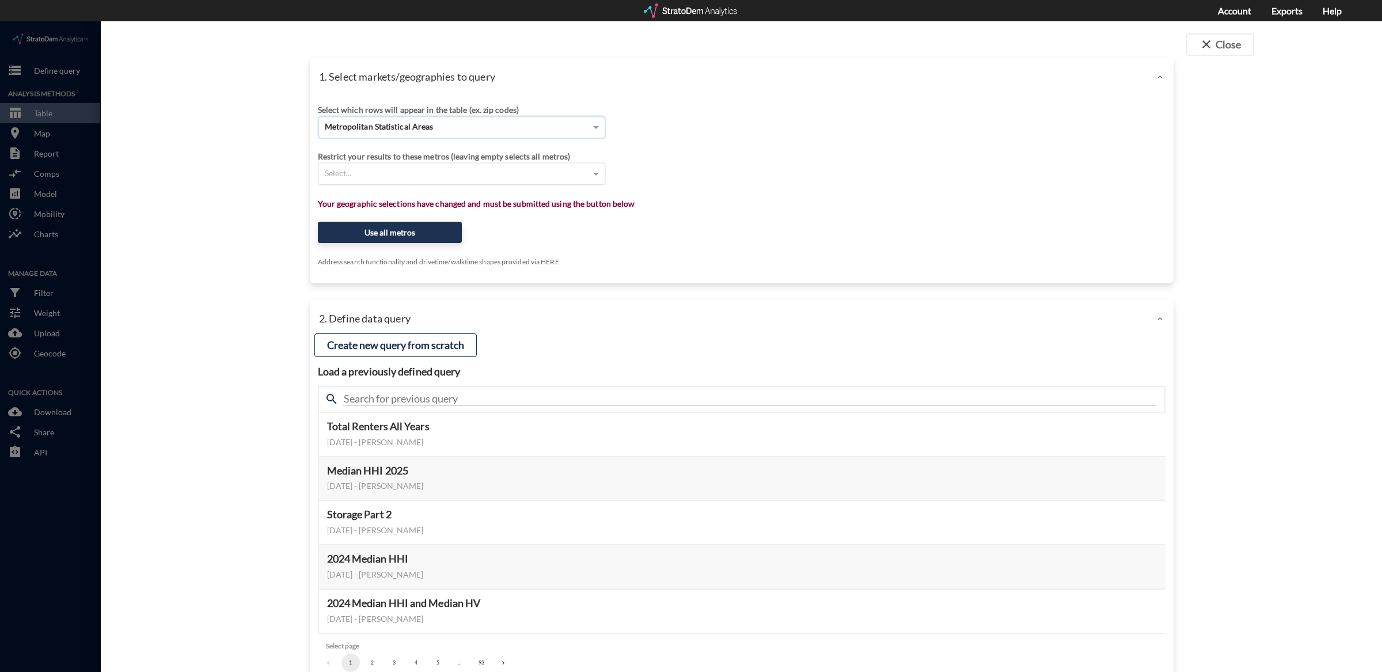
click div "Select..."
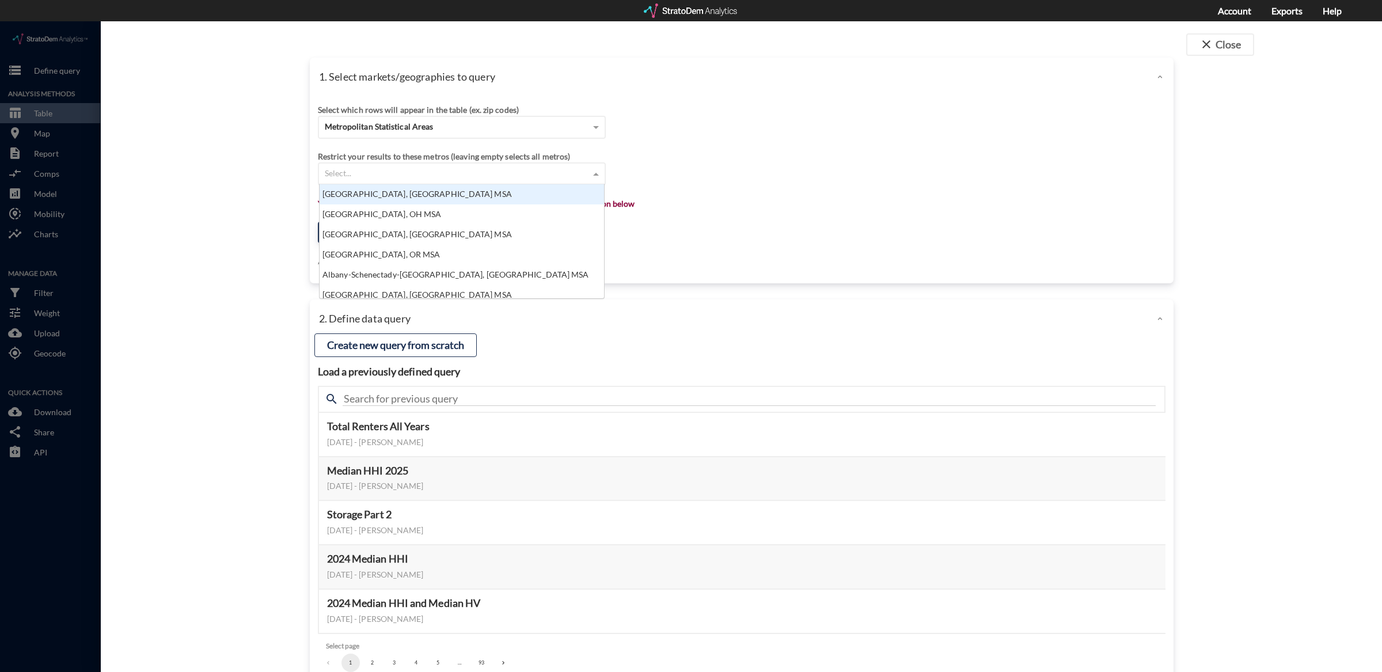
scroll to position [104, 278]
type input "aust"
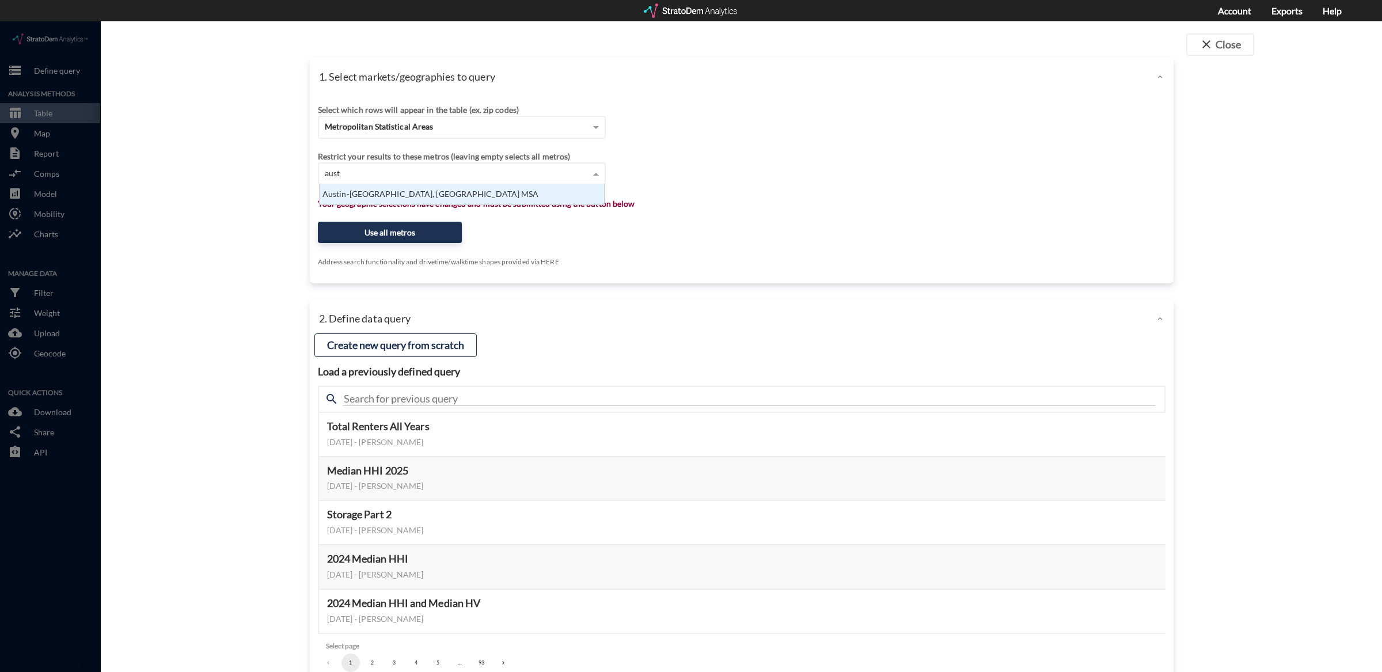
scroll to position [9, 278]
click div "Austin-[GEOGRAPHIC_DATA], [GEOGRAPHIC_DATA] MSA"
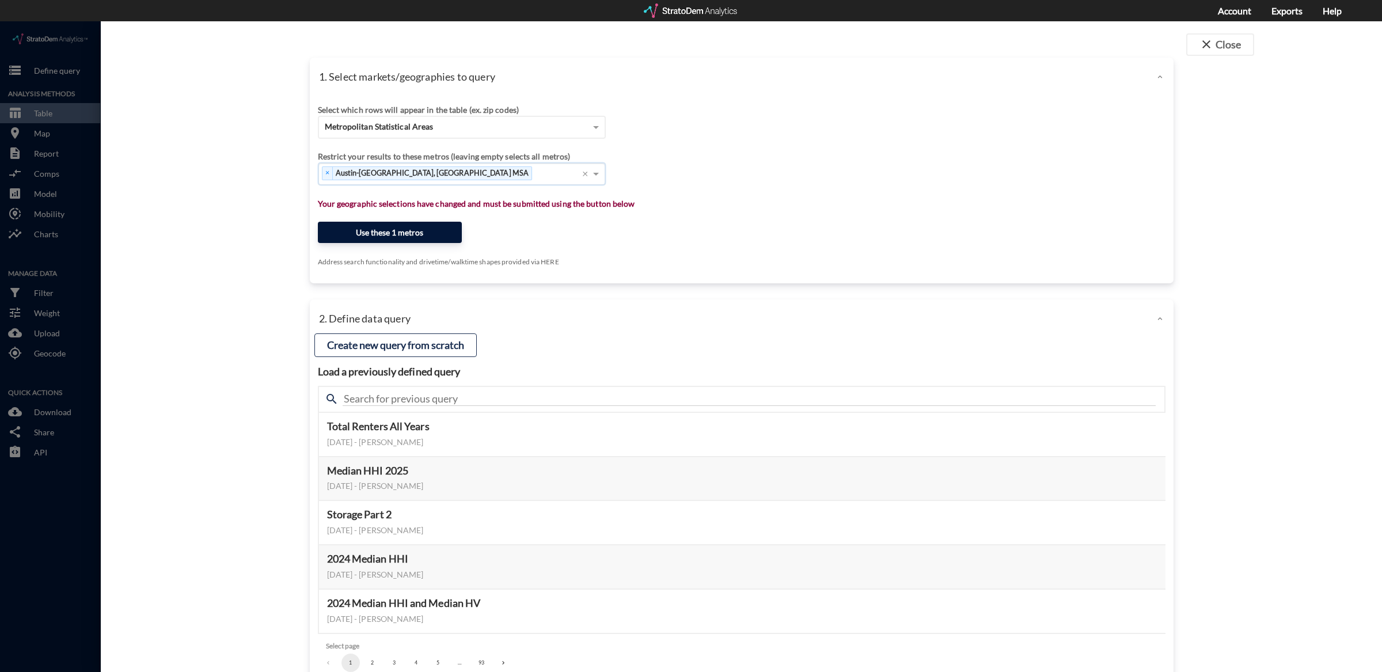
click button "Use these 1 metros"
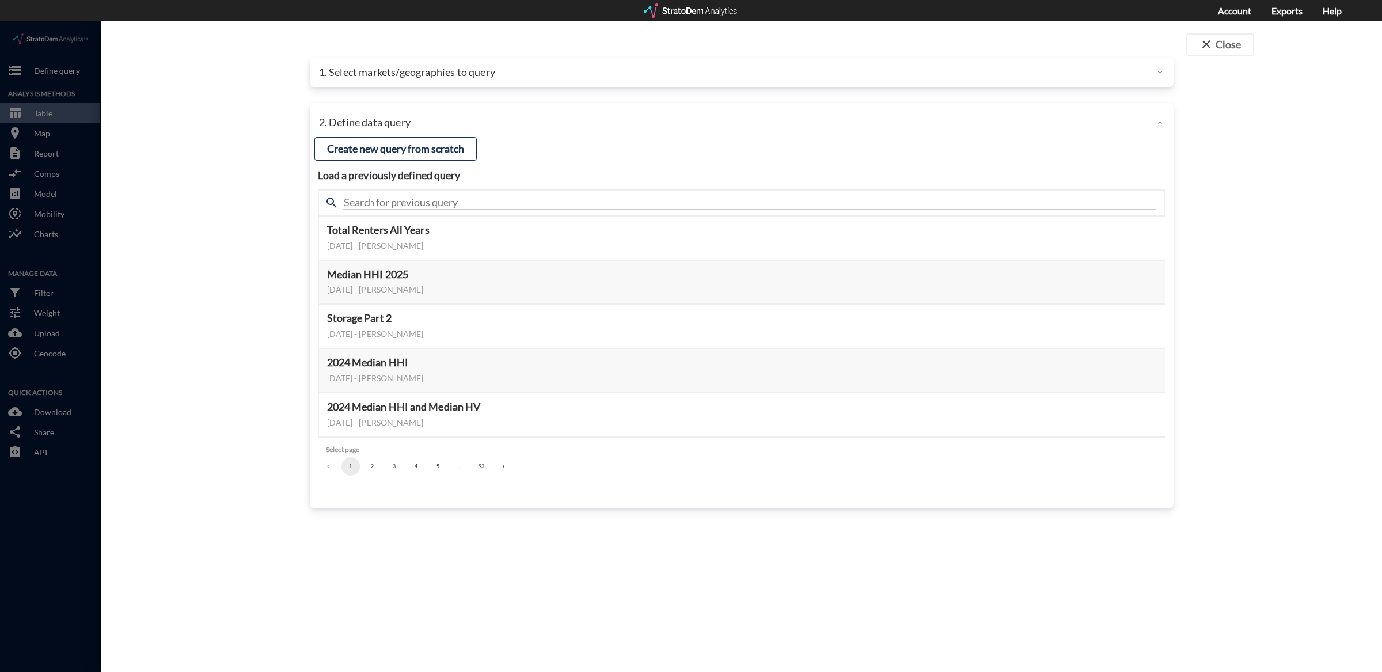
click button "2"
click li "3"
click button "3"
click button "4"
click input "text"
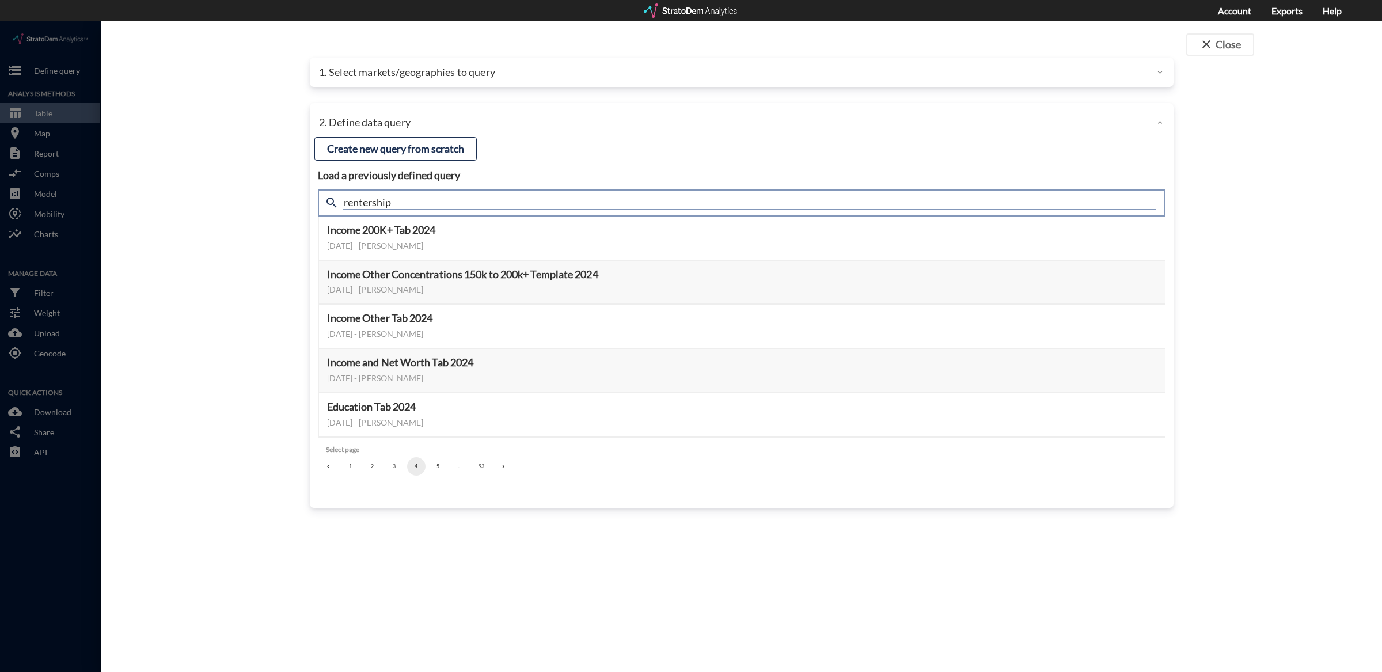
type input "rentership"
click div "close Close 1. Select markets/geographies to query Select which rows will appea…"
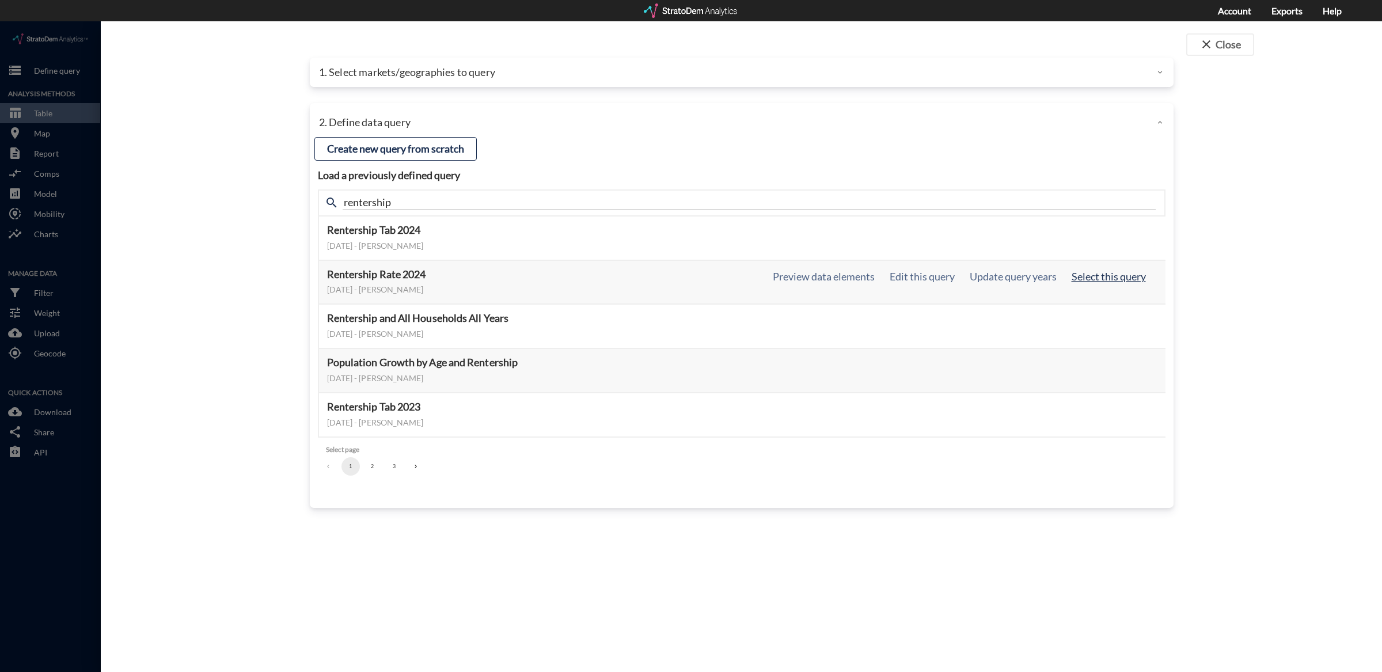
click button "Select this query"
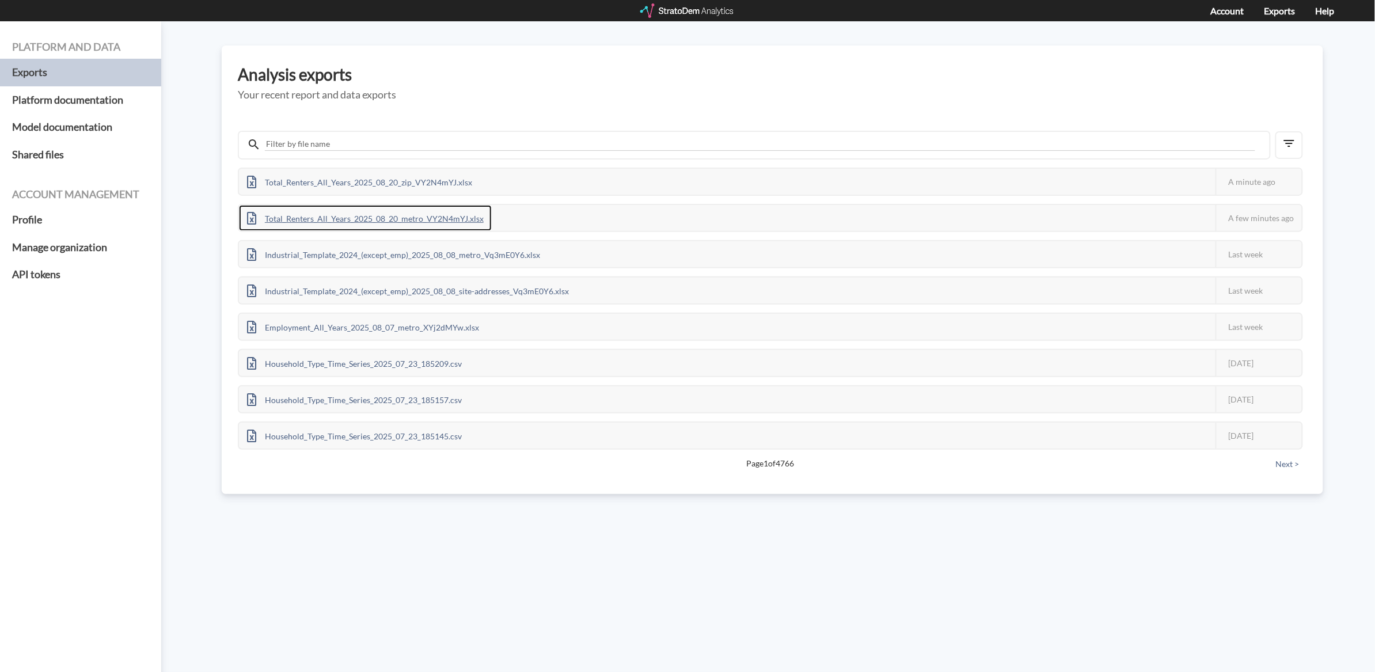
click at [430, 216] on div "Total_Renters_All_Years_2025_08_20_metro_VY2N4mYJ.xlsx" at bounding box center [365, 218] width 253 height 26
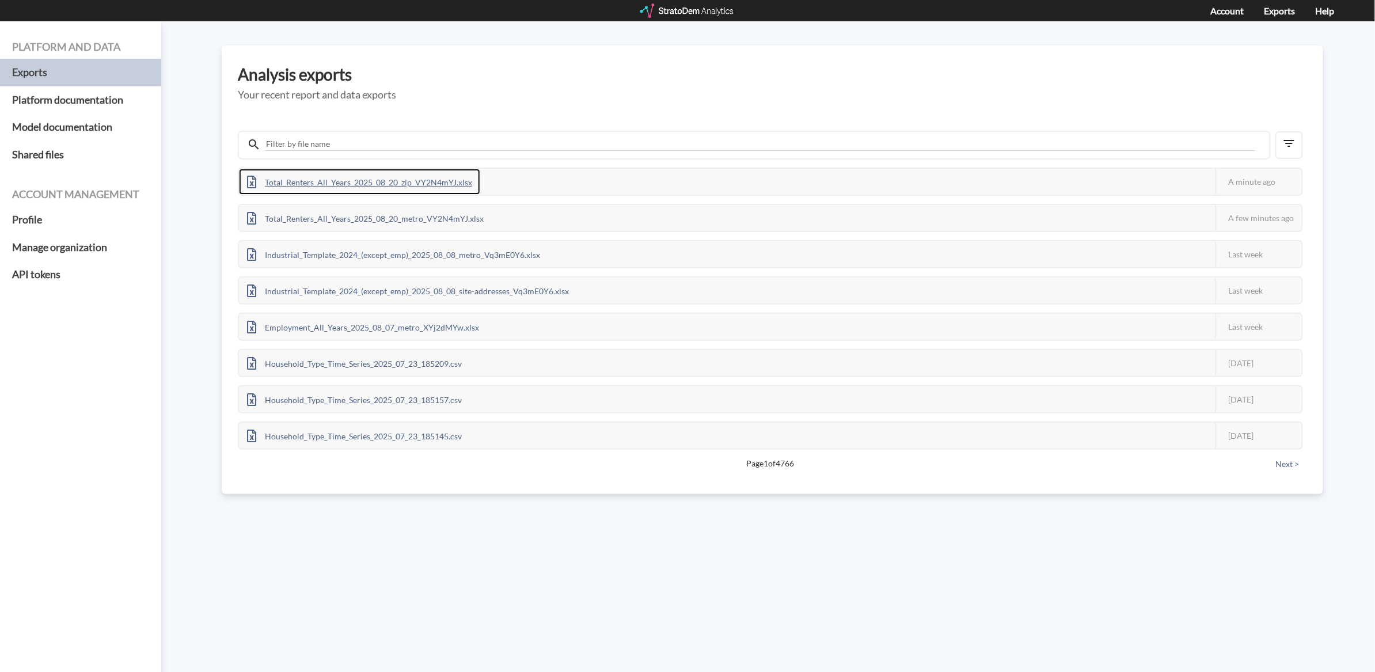
click at [431, 188] on div "Total_Renters_All_Years_2025_08_20_zip_VY2N4mYJ.xlsx" at bounding box center [359, 182] width 241 height 26
